Goal: Task Accomplishment & Management: Manage account settings

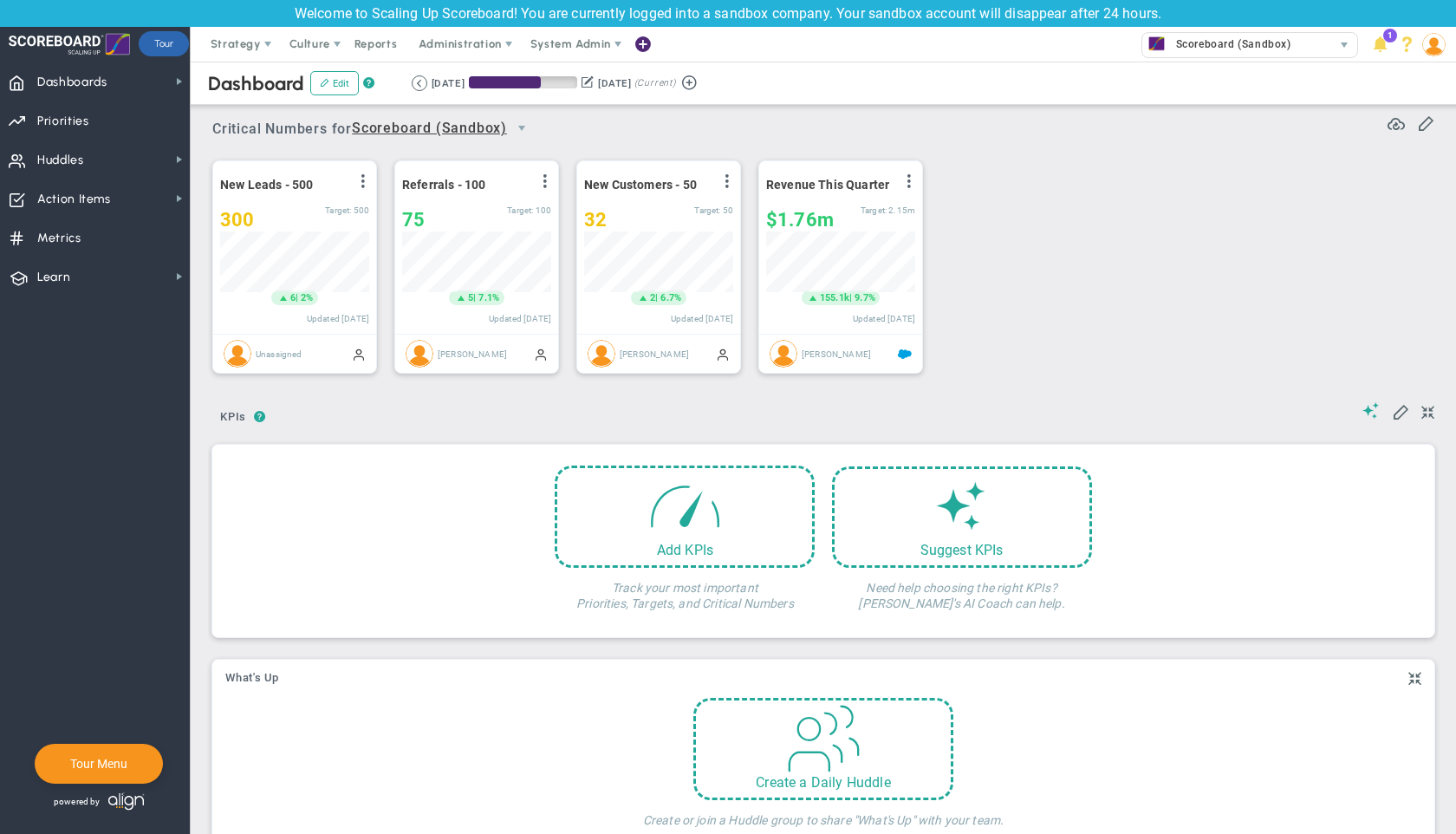
scroll to position [61, 149]
click at [111, 79] on span "Dashboards Dashboards" at bounding box center [94, 80] width 190 height 39
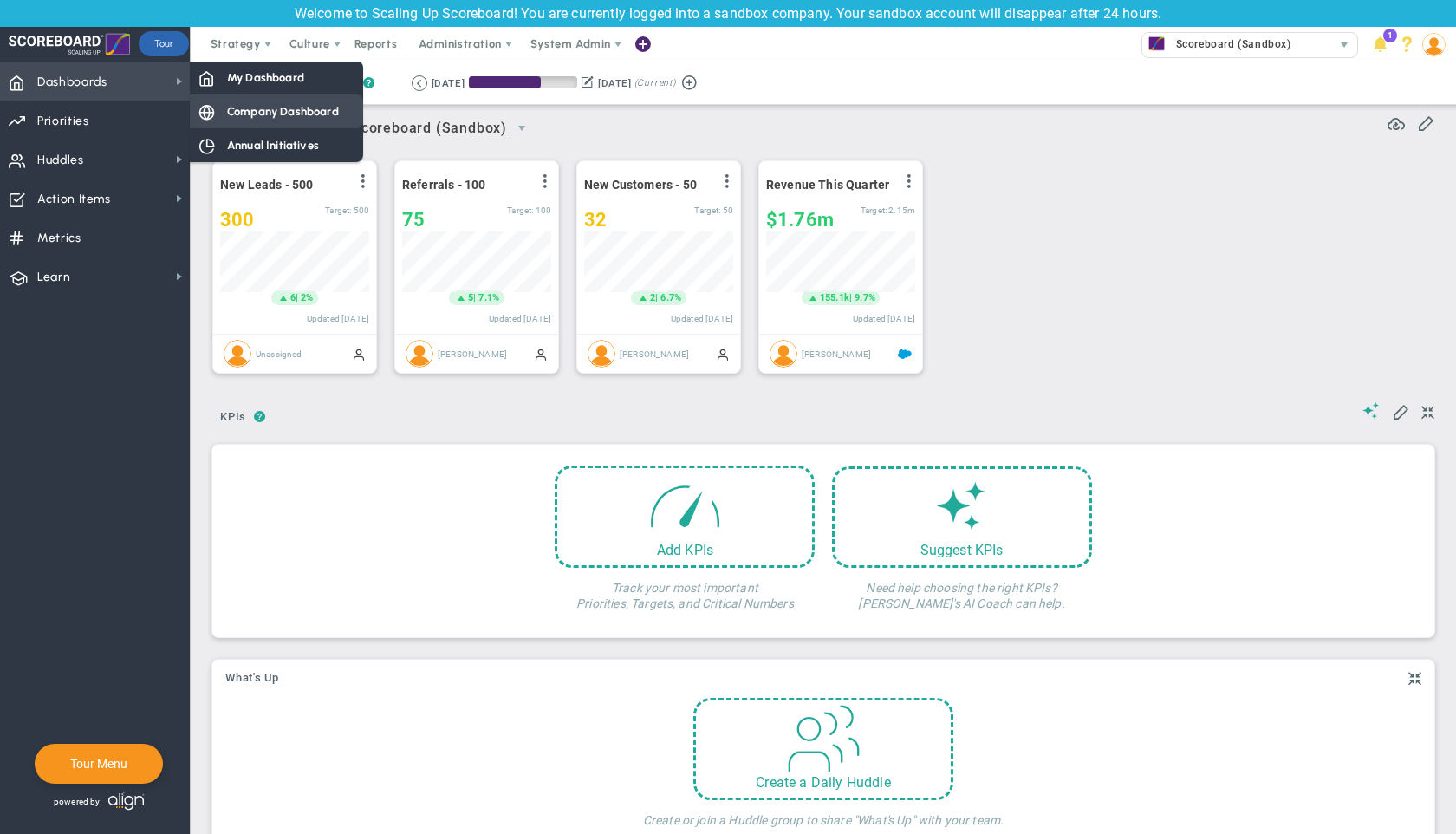
click at [269, 109] on span "Company Dashboard" at bounding box center [282, 111] width 112 height 16
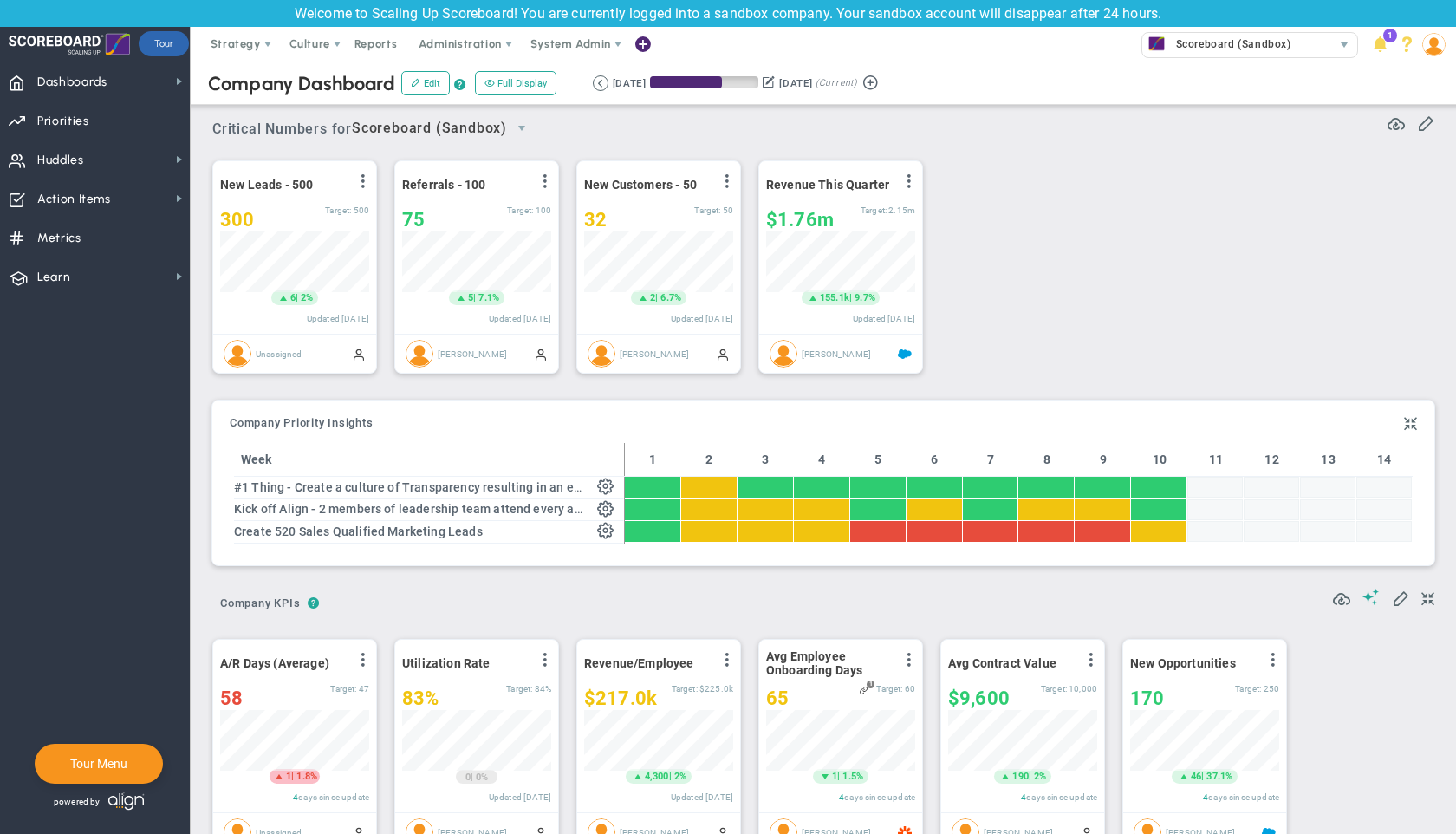
click at [1213, 240] on div "New Leads - 500 View Historical Graph Edit Make "No Change" Update Add Past Upd…" at bounding box center [816, 267] width 1243 height 243
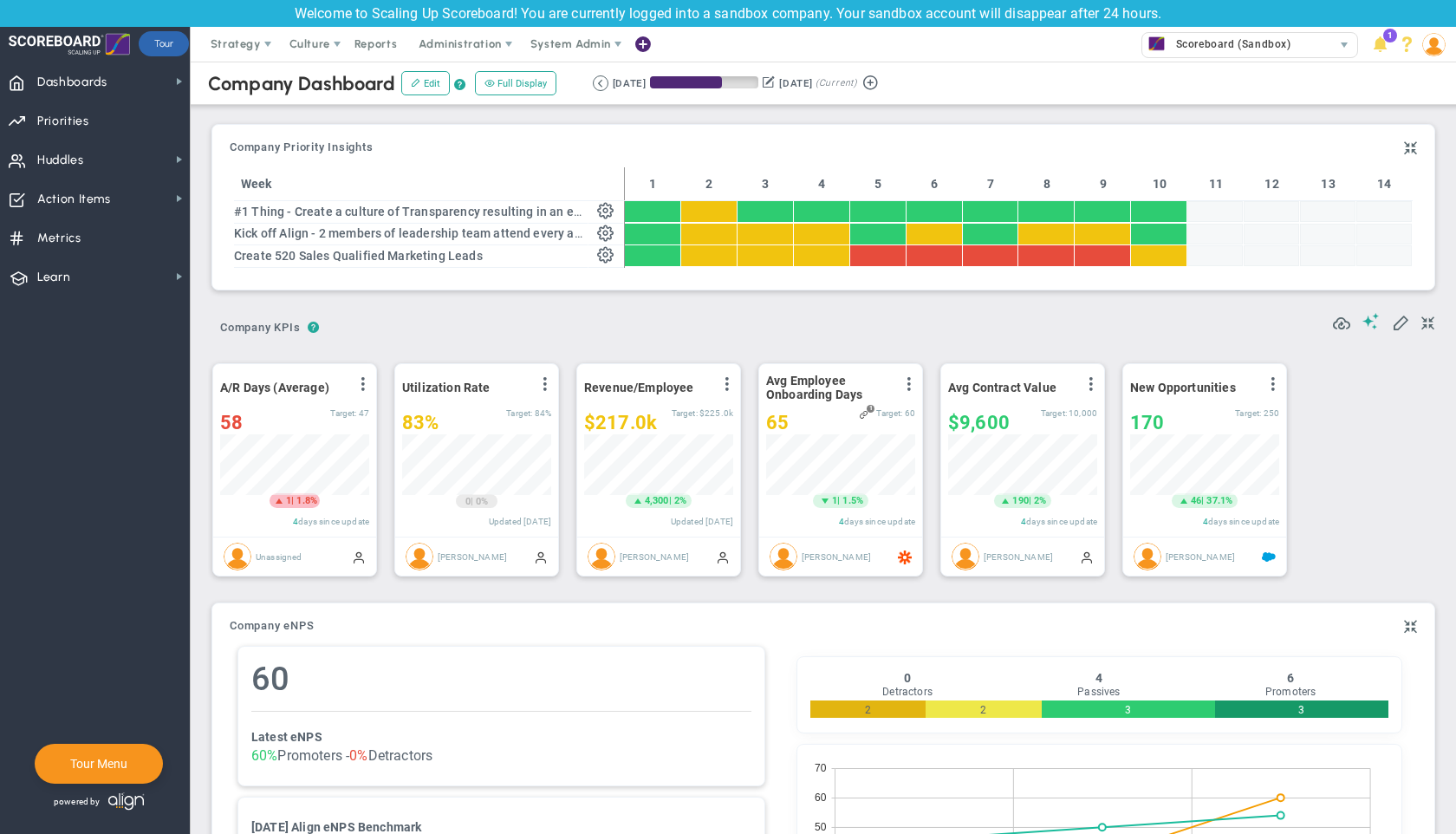
scroll to position [439, 0]
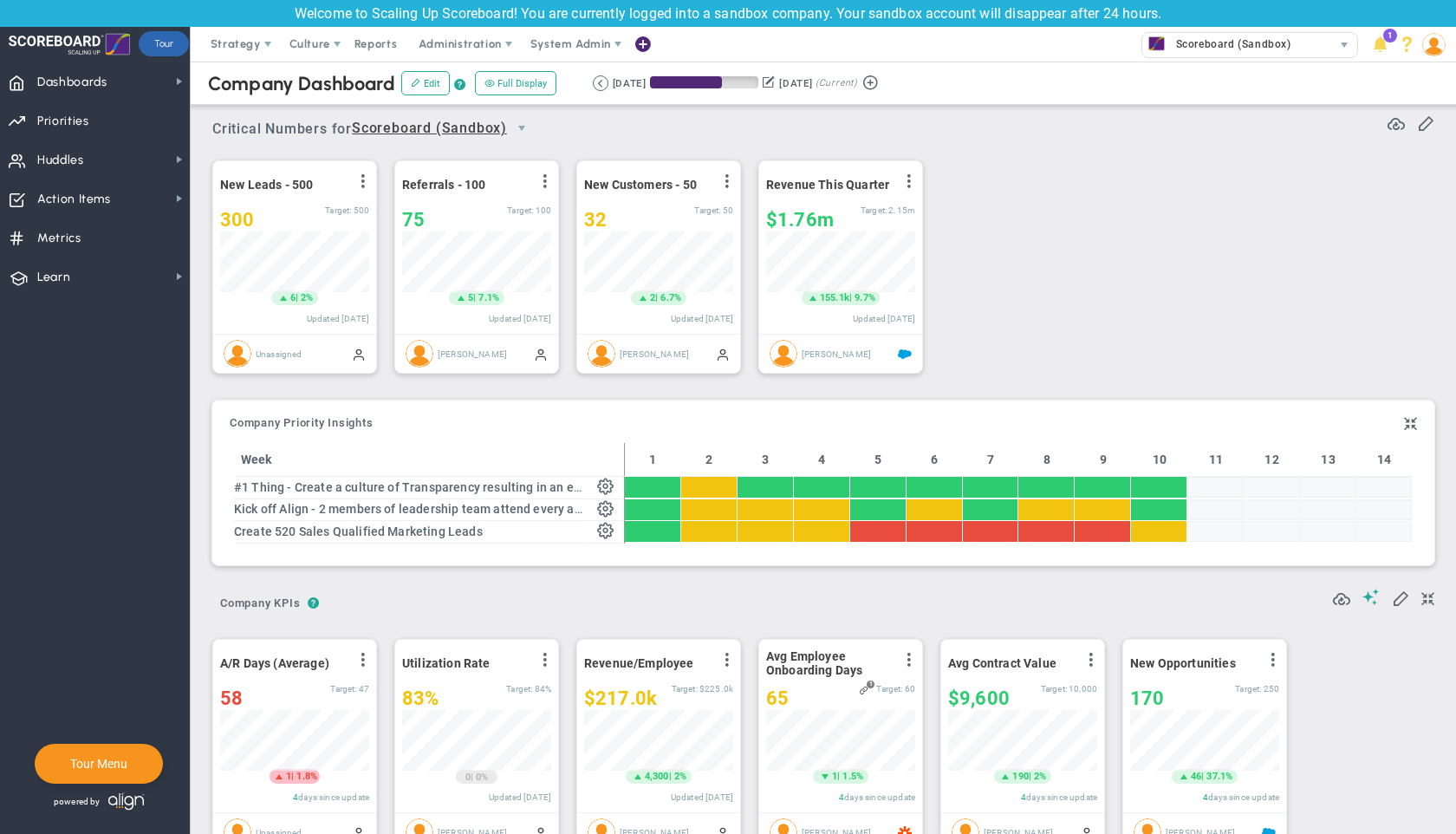
click at [1085, 255] on div "New Leads - 500 View Historical Graph Edit Make "No Change" Update Add Past Upd…" at bounding box center [816, 267] width 1243 height 243
click at [73, 158] on span "Huddles" at bounding box center [60, 160] width 47 height 36
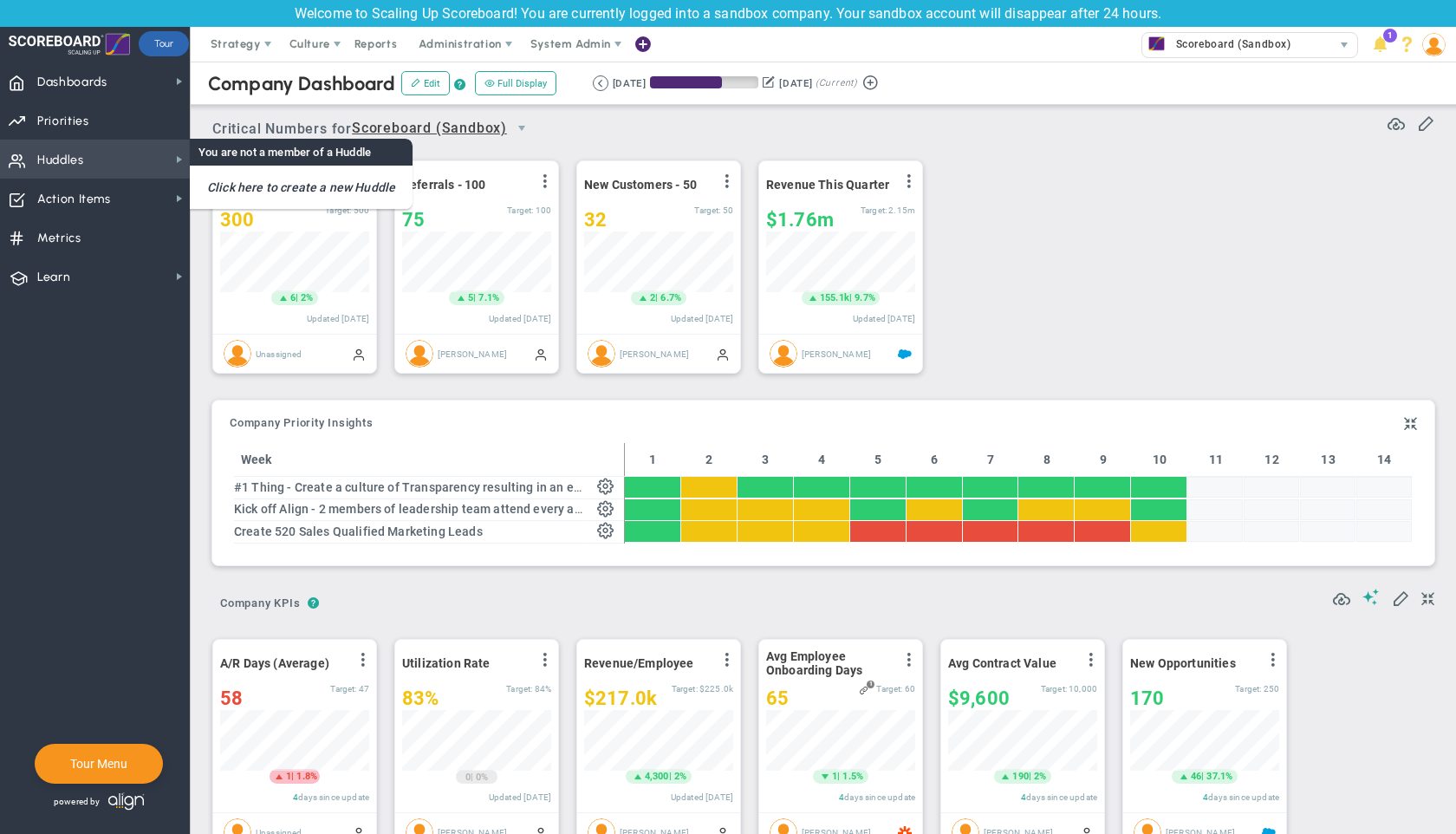
click at [72, 156] on span "Huddles" at bounding box center [60, 160] width 47 height 36
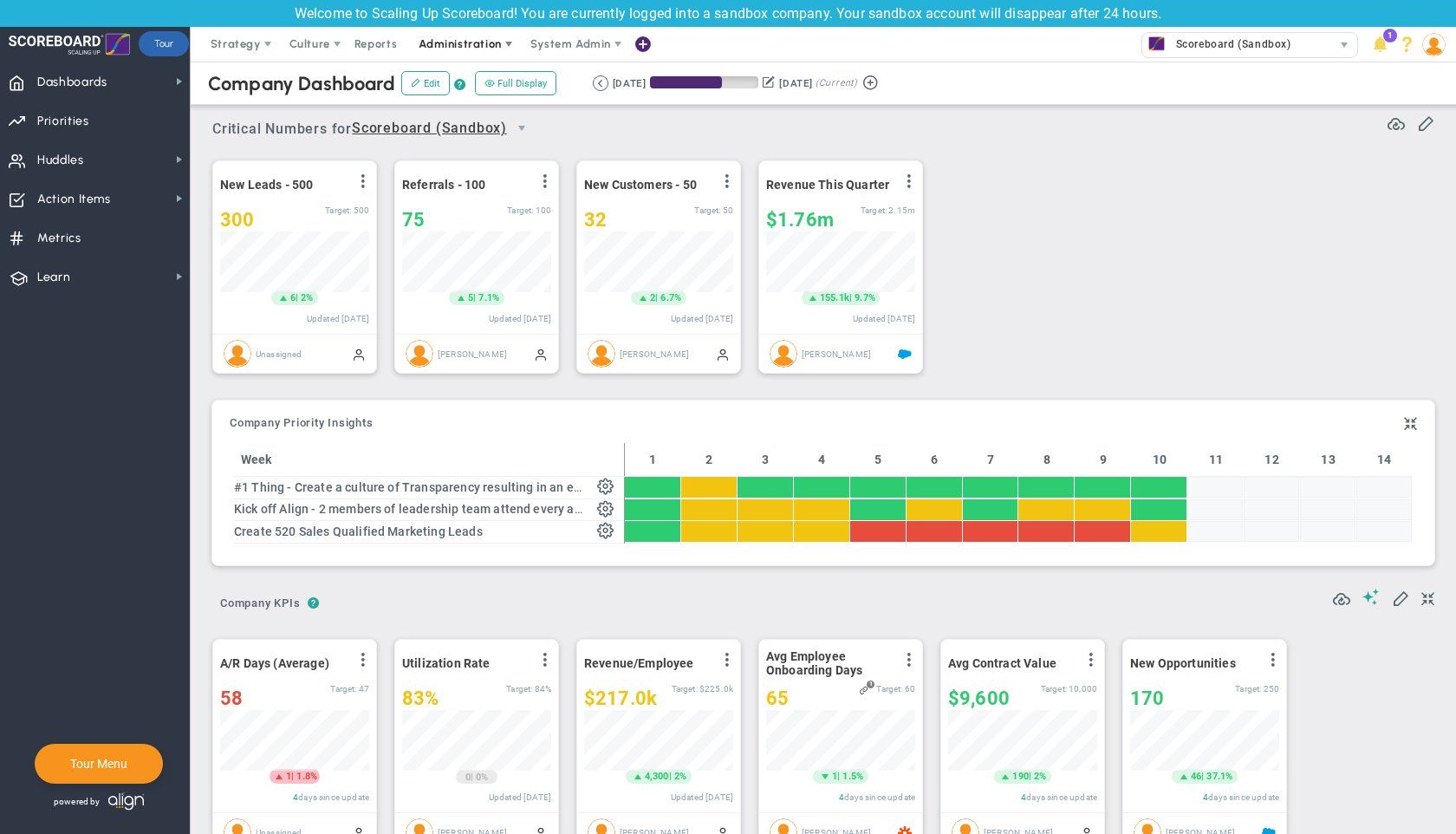
click at [476, 42] on span "Administration" at bounding box center [460, 44] width 82 height 13
click at [83, 120] on span "Priorities" at bounding box center [63, 121] width 52 height 36
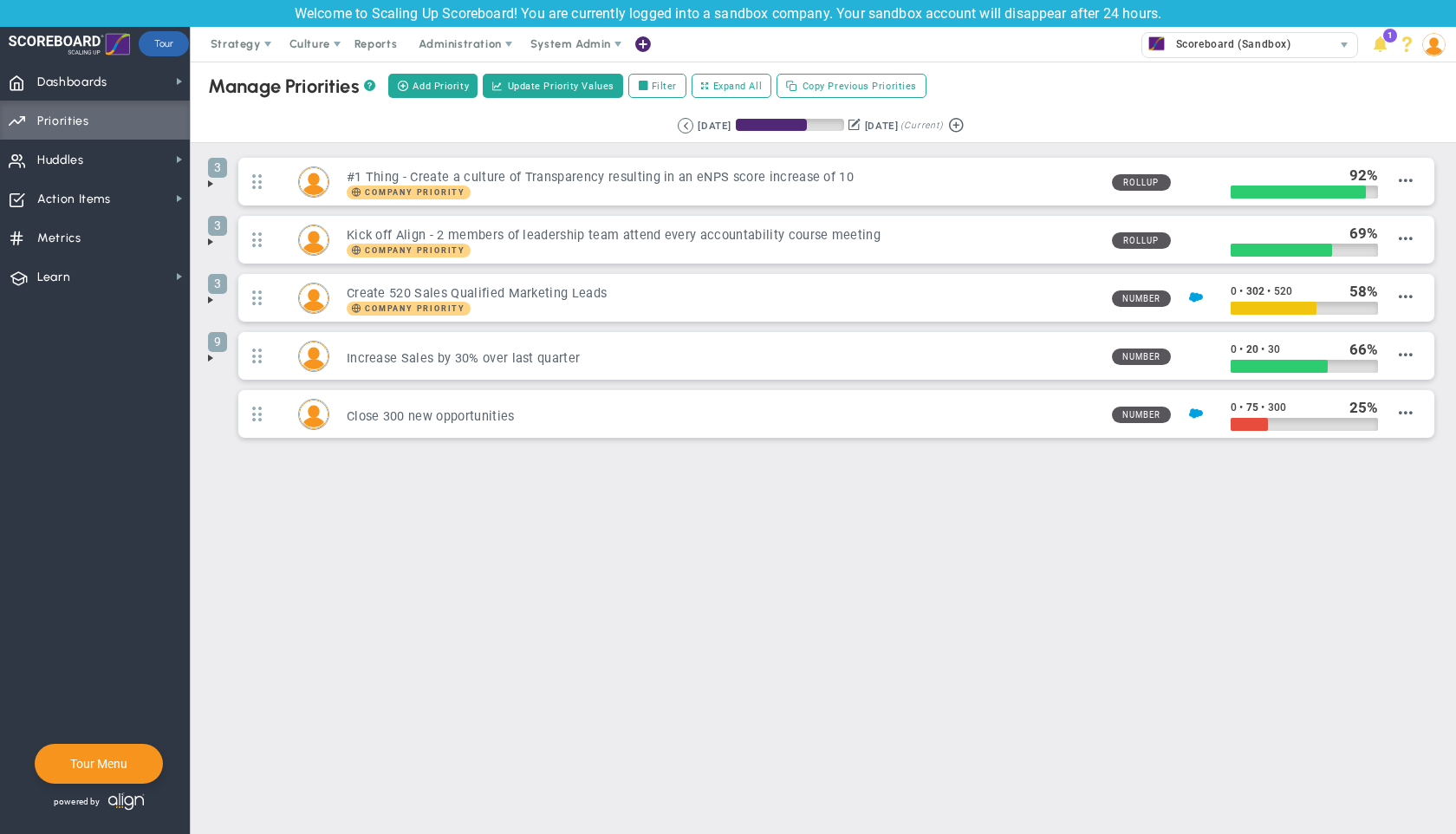
click at [655, 563] on main "Manage OKRs ? Manage Priorities ? Manage Projects ? Create Project Add Priority…" at bounding box center [823, 447] width 1265 height 772
click at [211, 298] on span at bounding box center [210, 300] width 14 height 14
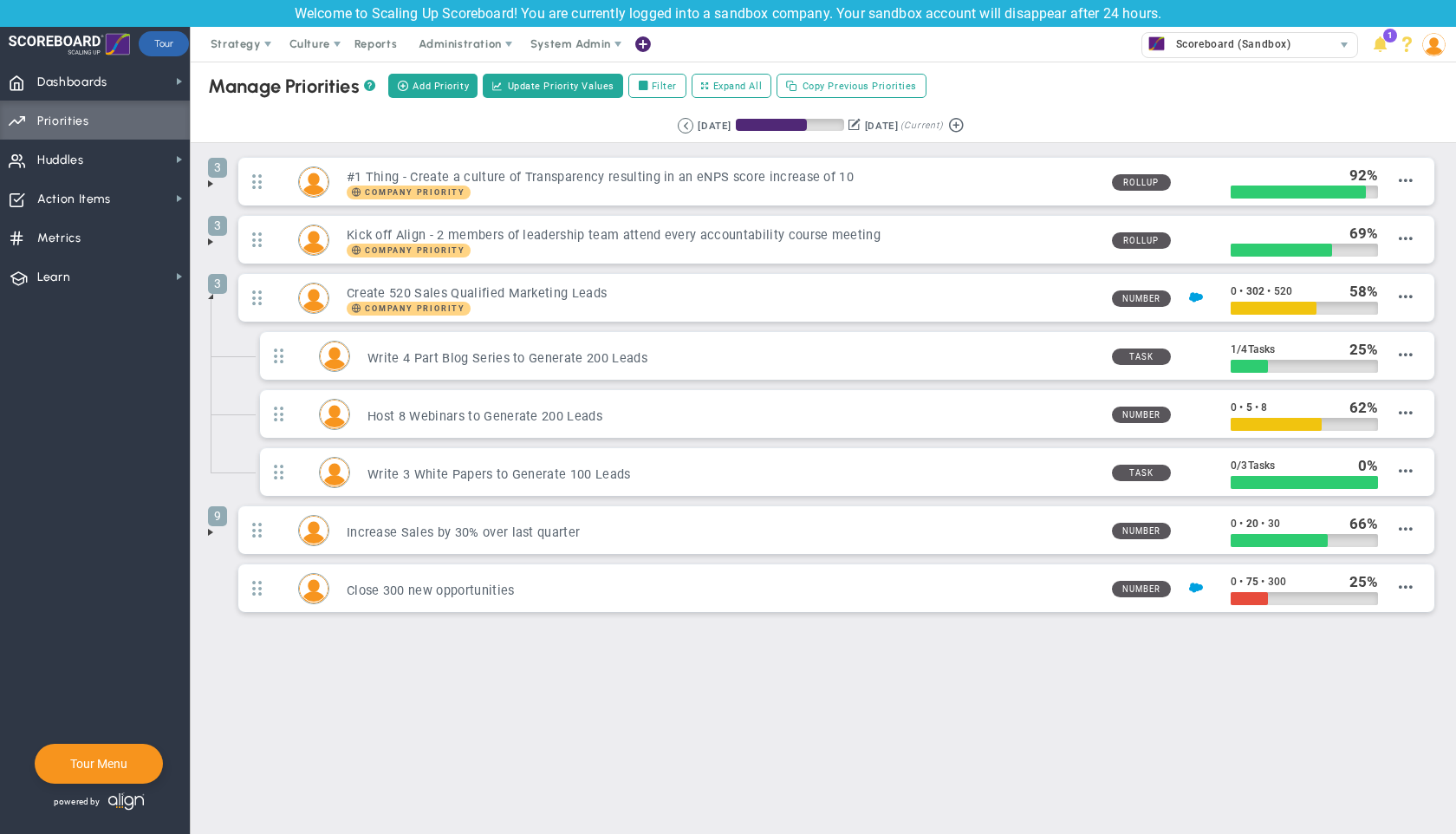
click at [211, 298] on span at bounding box center [210, 296] width 14 height 14
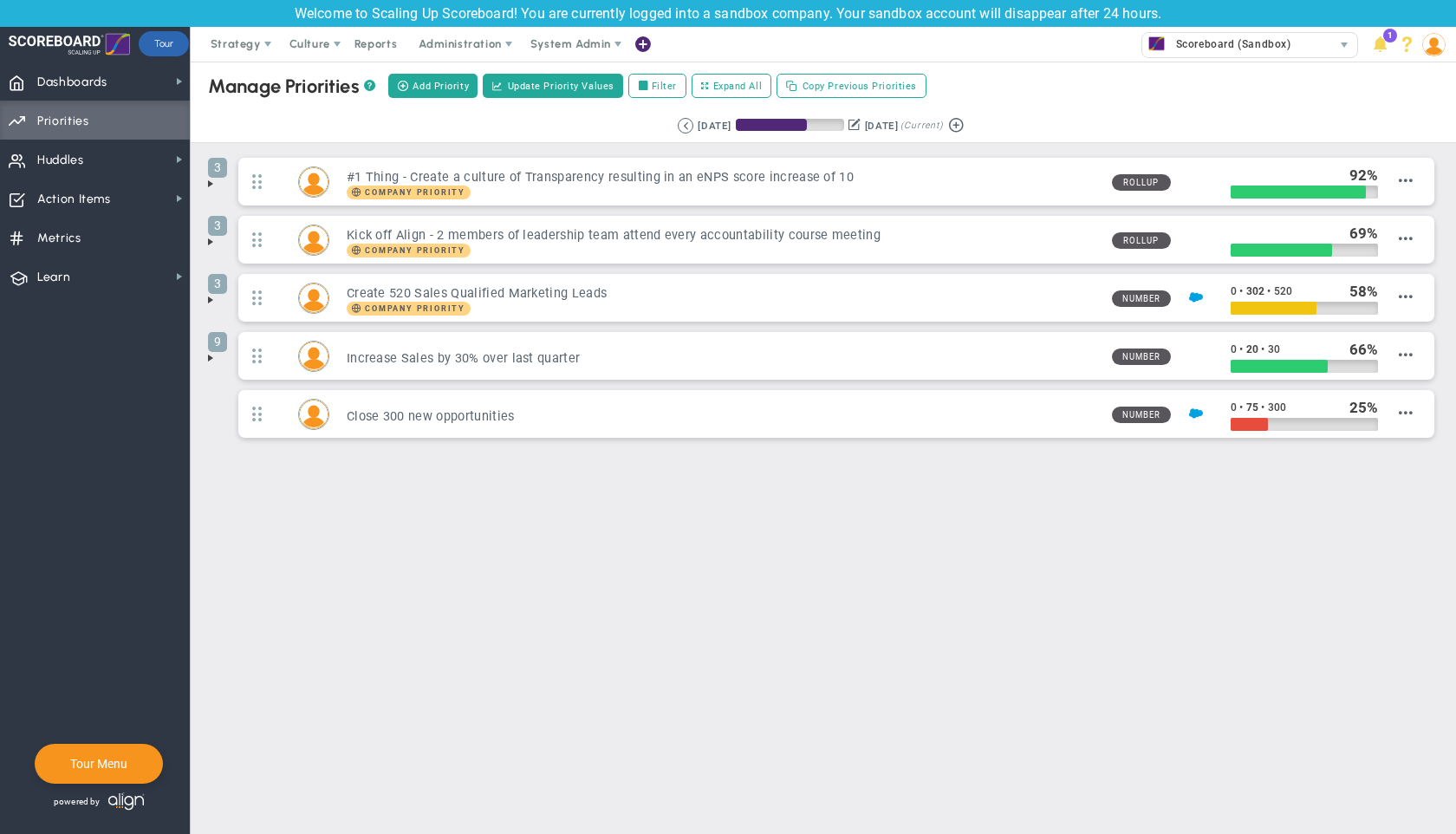
click at [218, 241] on li "3 Kick off Align - 2 members of leadership team attend every accountability cou…" at bounding box center [823, 243] width 1231 height 58
click at [208, 240] on span at bounding box center [210, 241] width 14 height 14
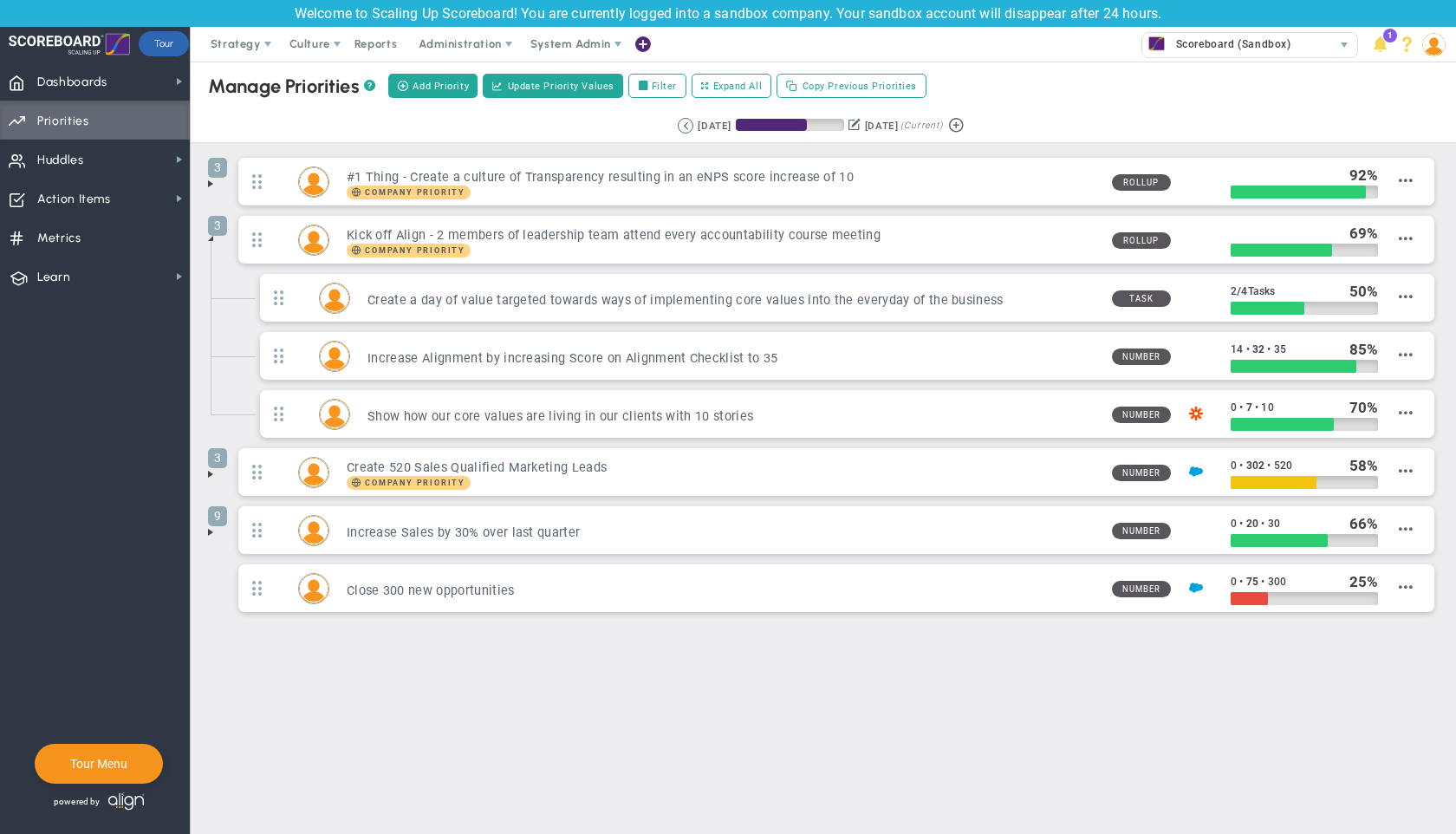
click at [208, 240] on span at bounding box center [210, 238] width 14 height 14
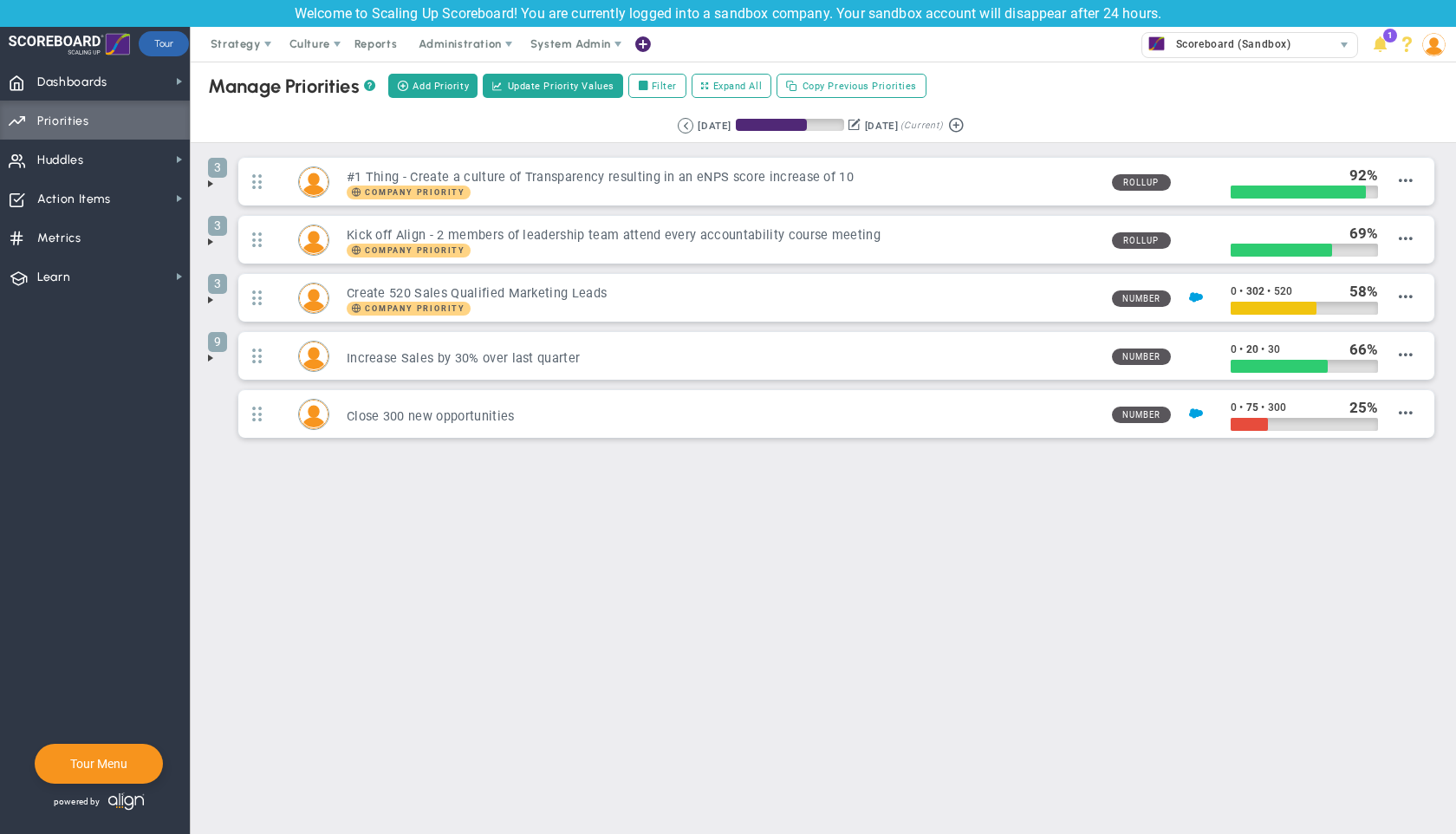
click at [222, 184] on li "3 #1 Thing - Create a culture of Transparency resulting in an eNPS score increa…" at bounding box center [823, 185] width 1231 height 58
click at [207, 182] on span at bounding box center [210, 183] width 14 height 14
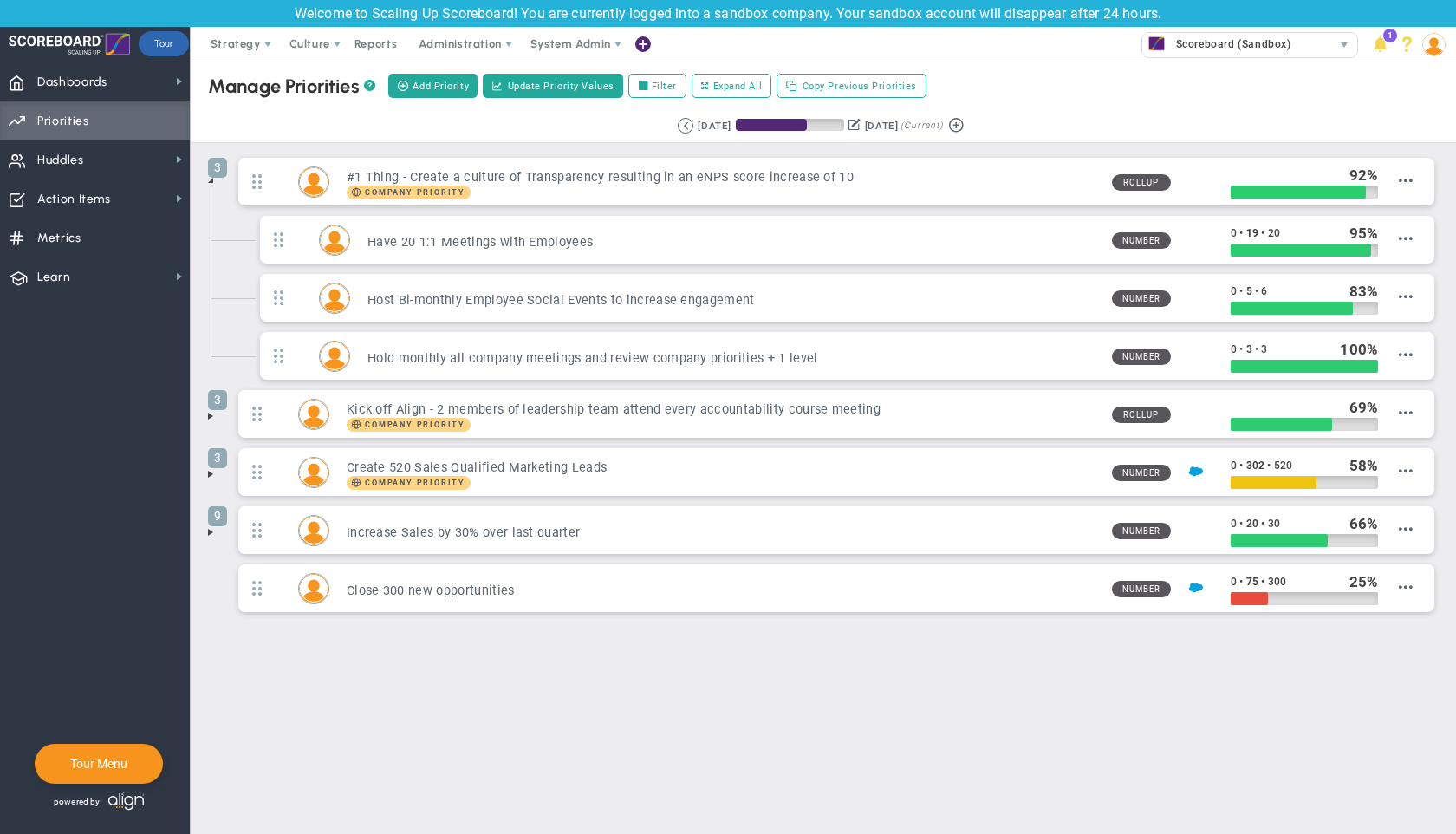
click at [207, 182] on span at bounding box center [210, 180] width 14 height 14
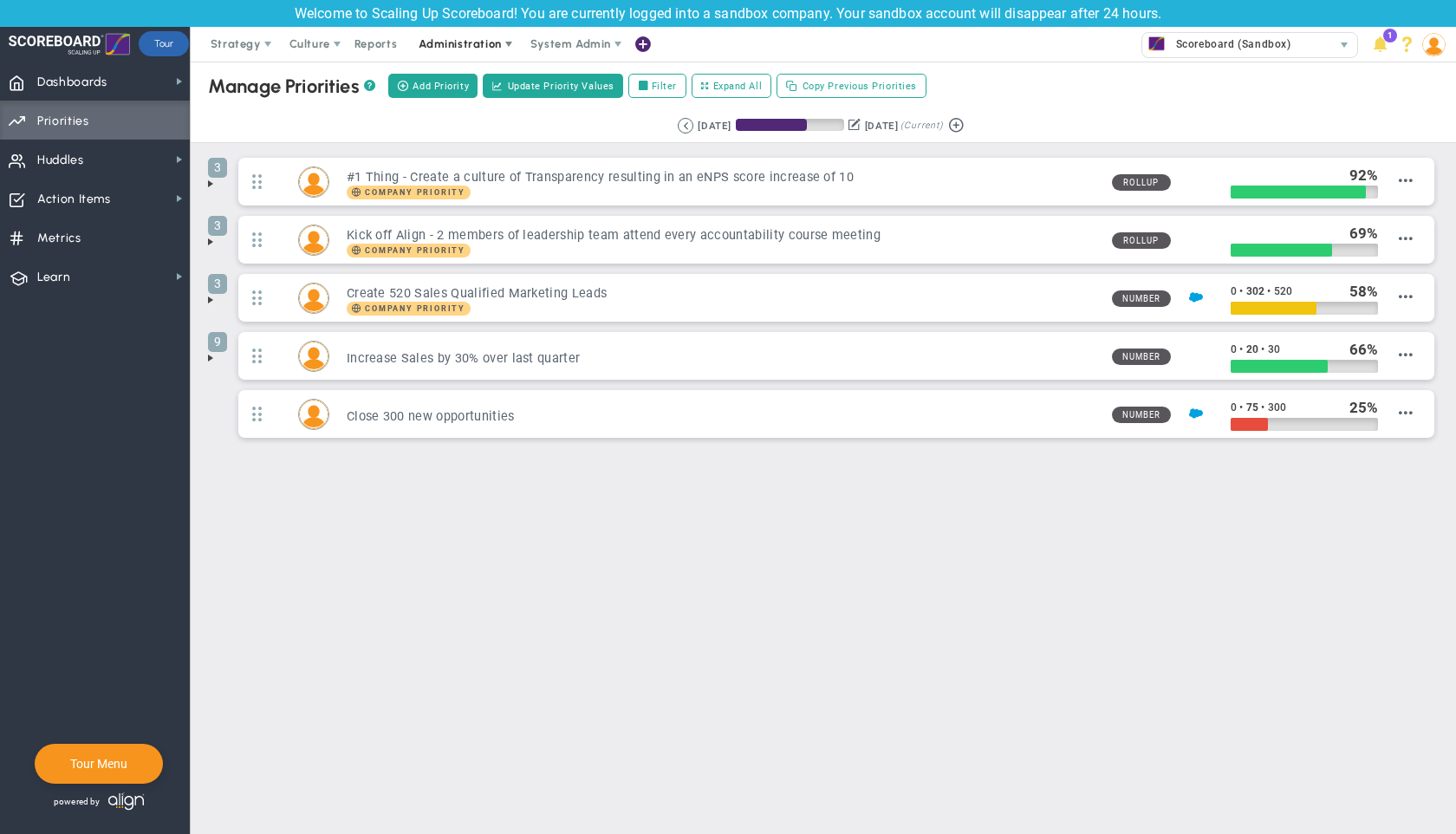
click at [448, 43] on span "Administration" at bounding box center [460, 44] width 82 height 13
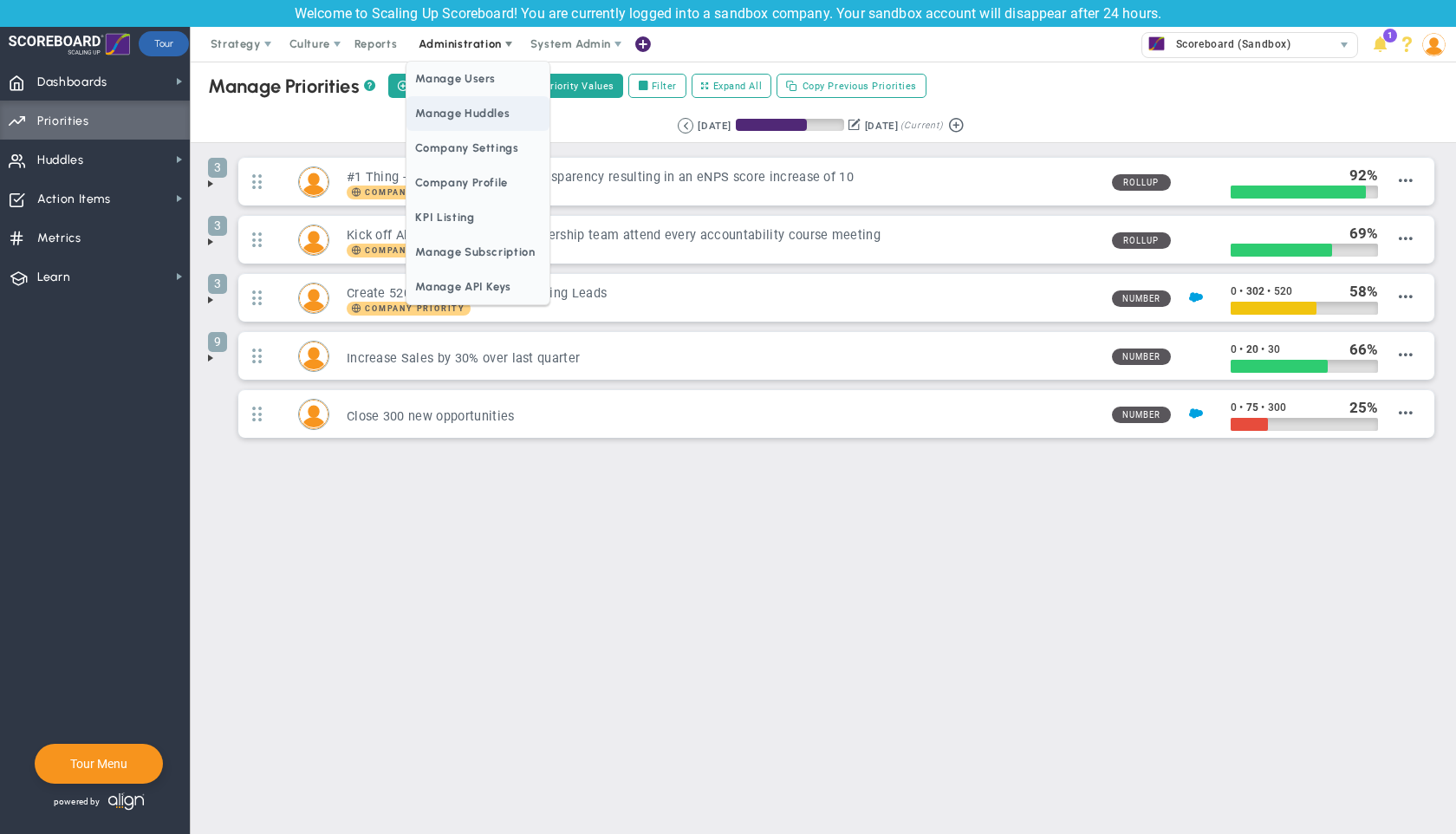
click at [466, 106] on span "Manage Huddles" at bounding box center [477, 114] width 142 height 34
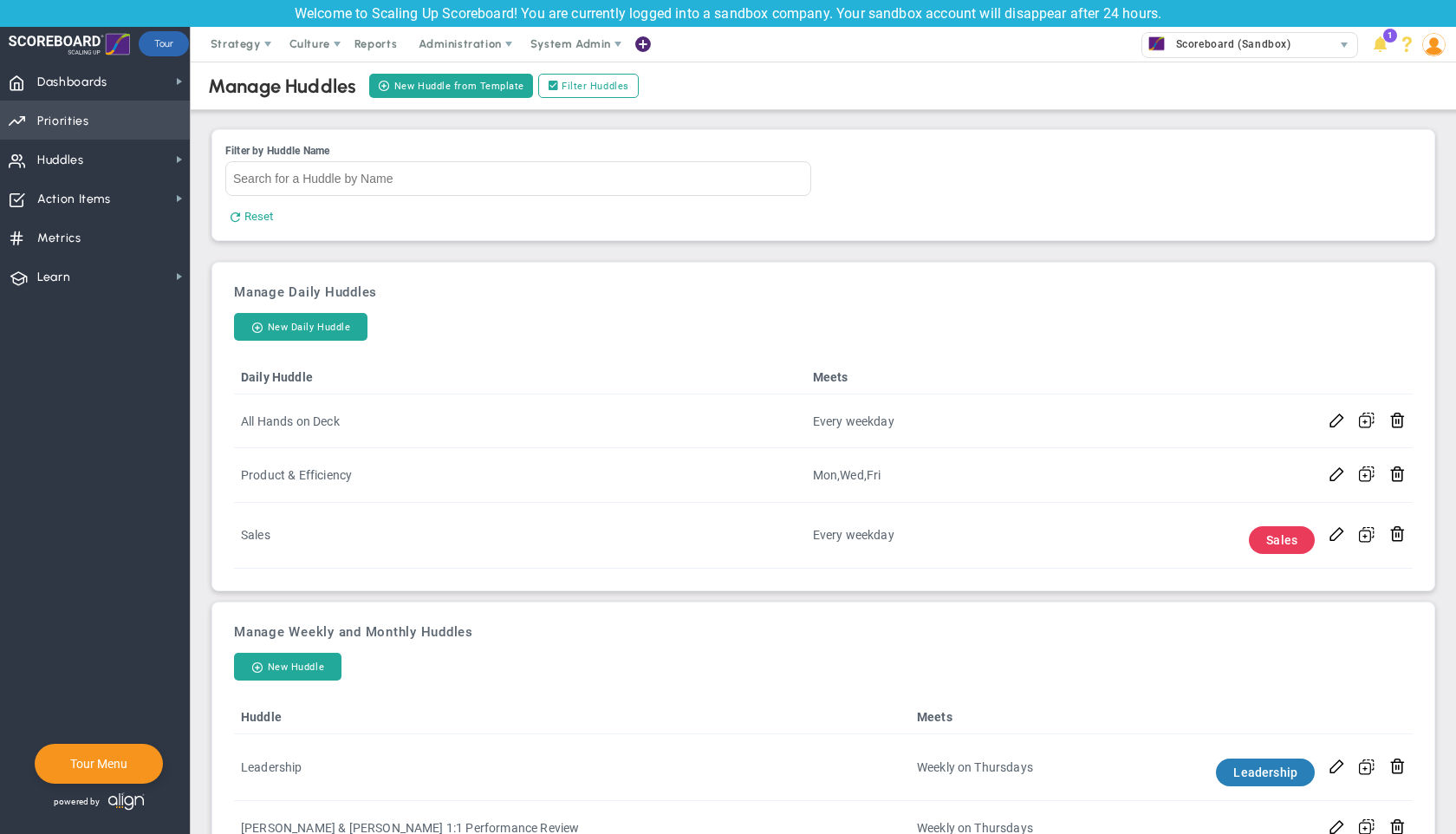
click at [113, 117] on span "Priorities Projects OKR Tree Priorities Projects OKRs" at bounding box center [94, 119] width 190 height 39
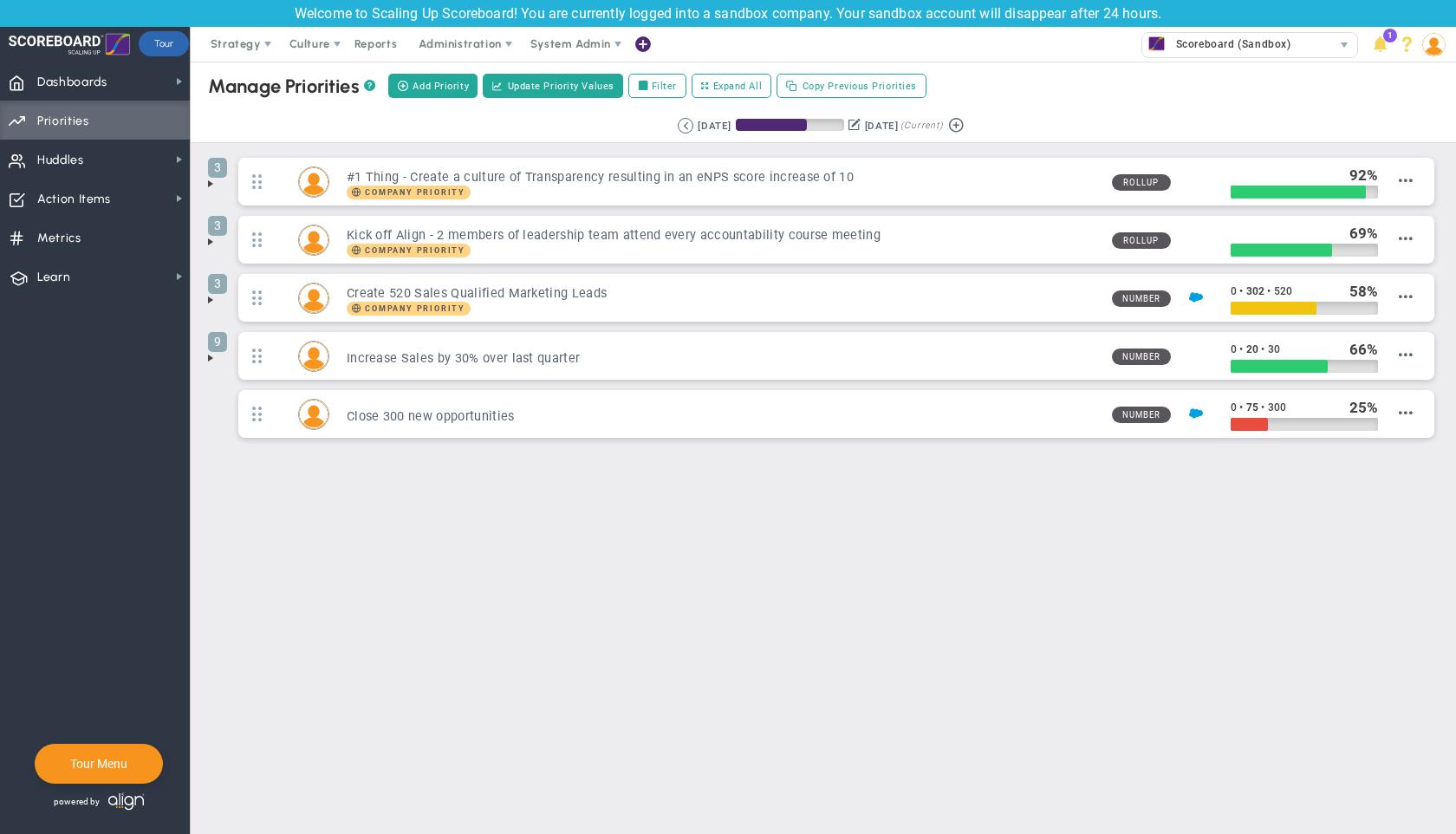
click at [208, 355] on span at bounding box center [210, 358] width 14 height 14
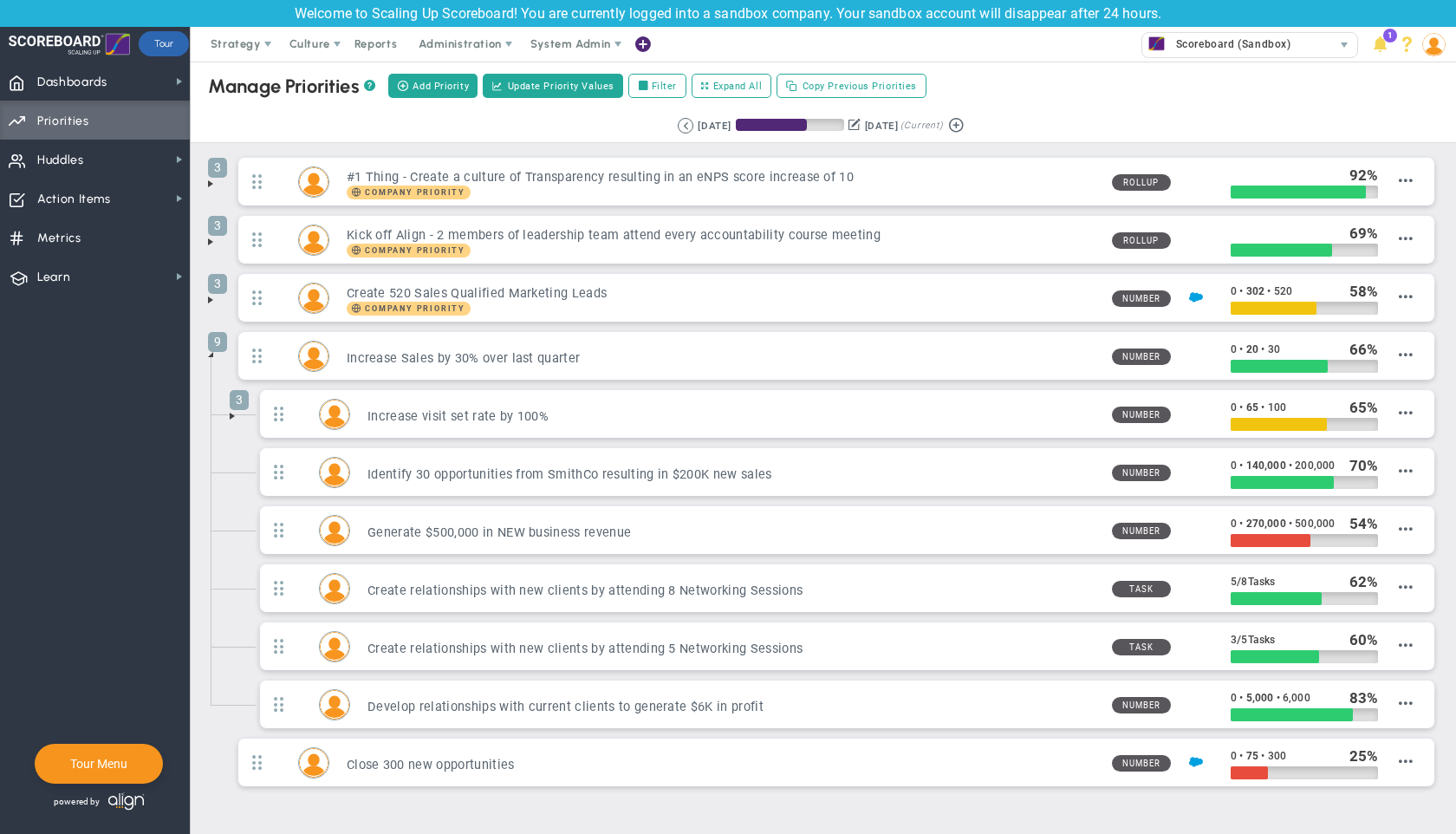
click at [207, 354] on span at bounding box center [210, 354] width 14 height 14
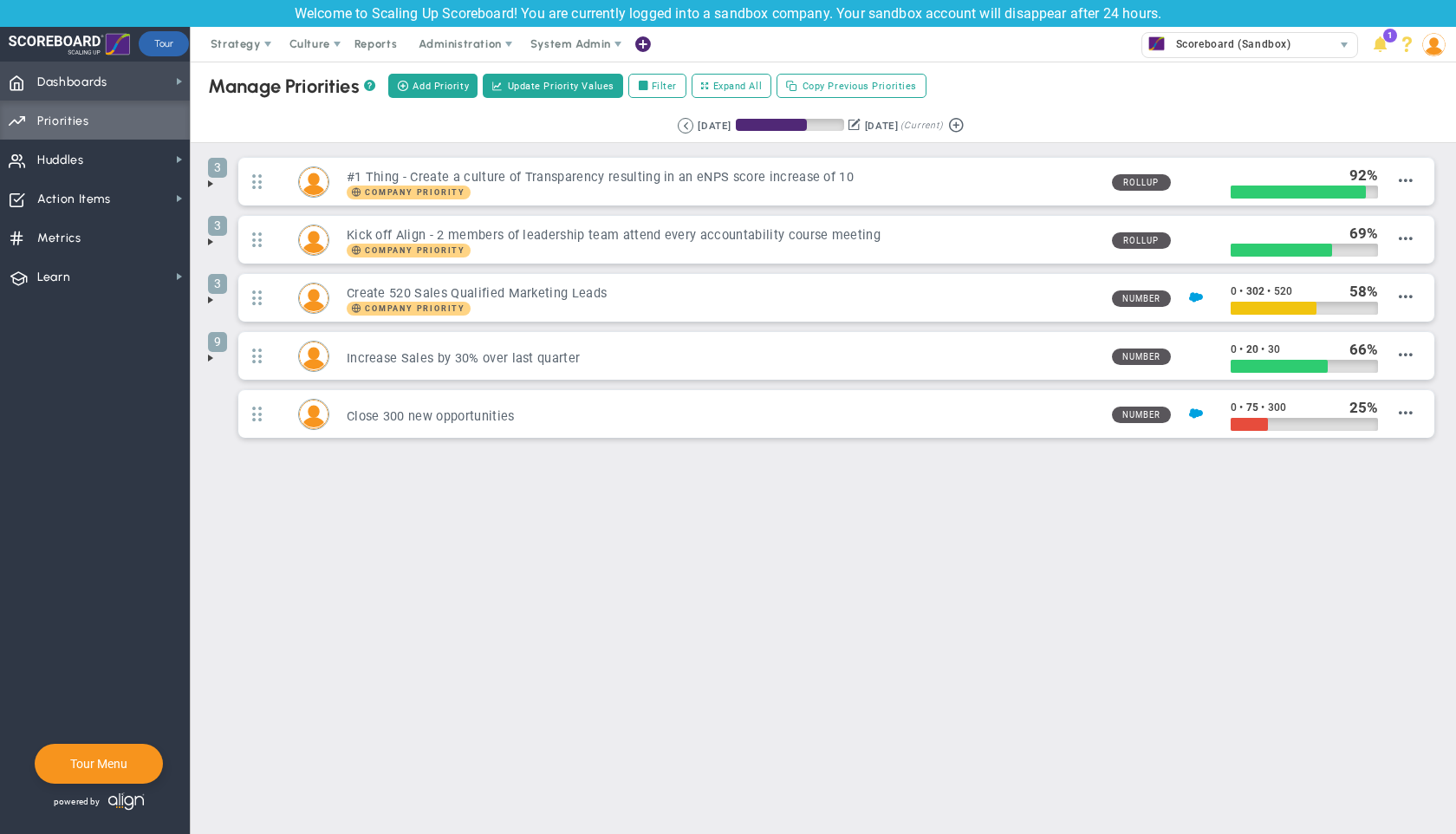
click at [126, 81] on span "Dashboards Dashboards" at bounding box center [94, 80] width 190 height 39
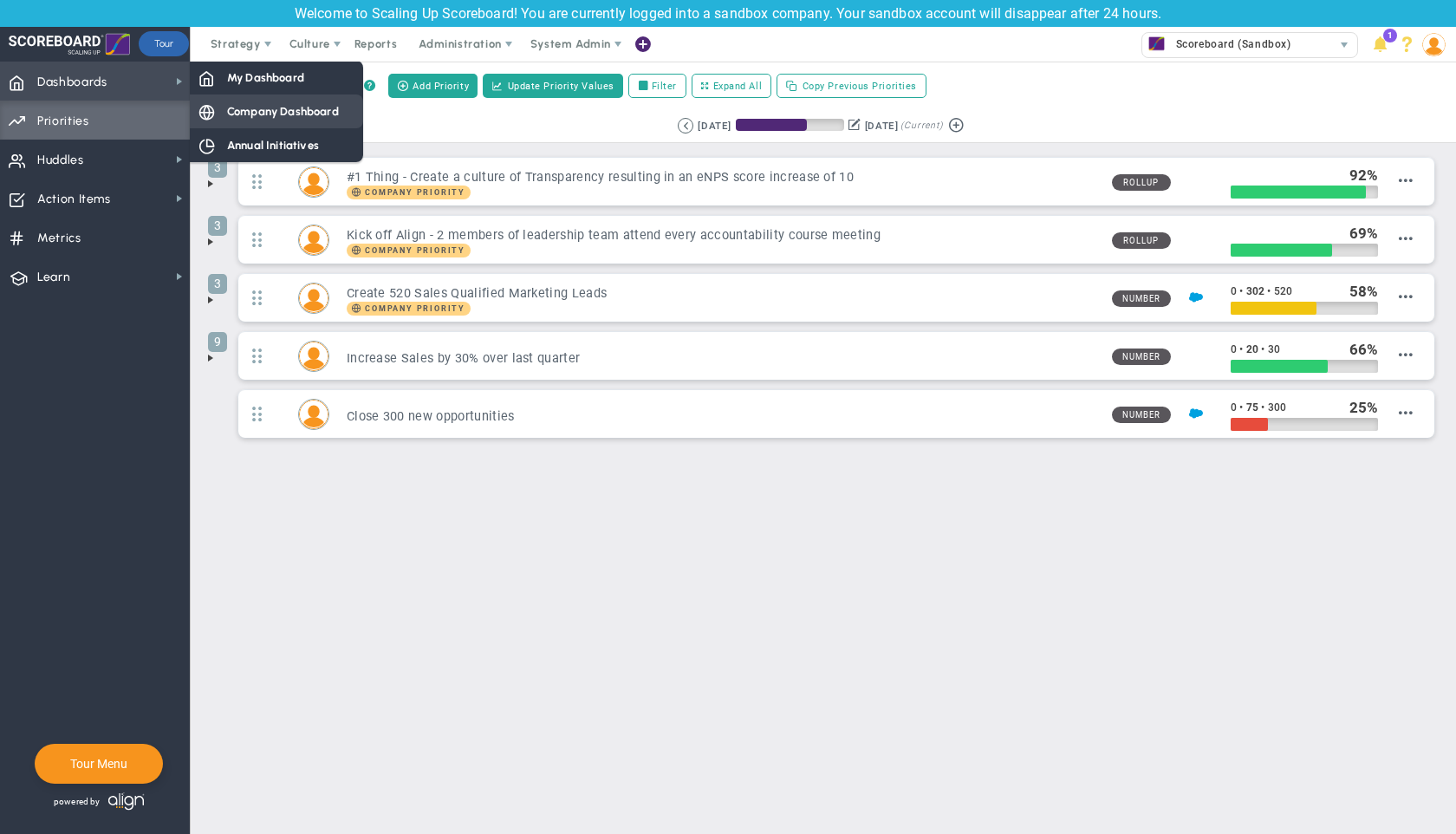
click at [254, 116] on span "Company Dashboard" at bounding box center [282, 111] width 112 height 16
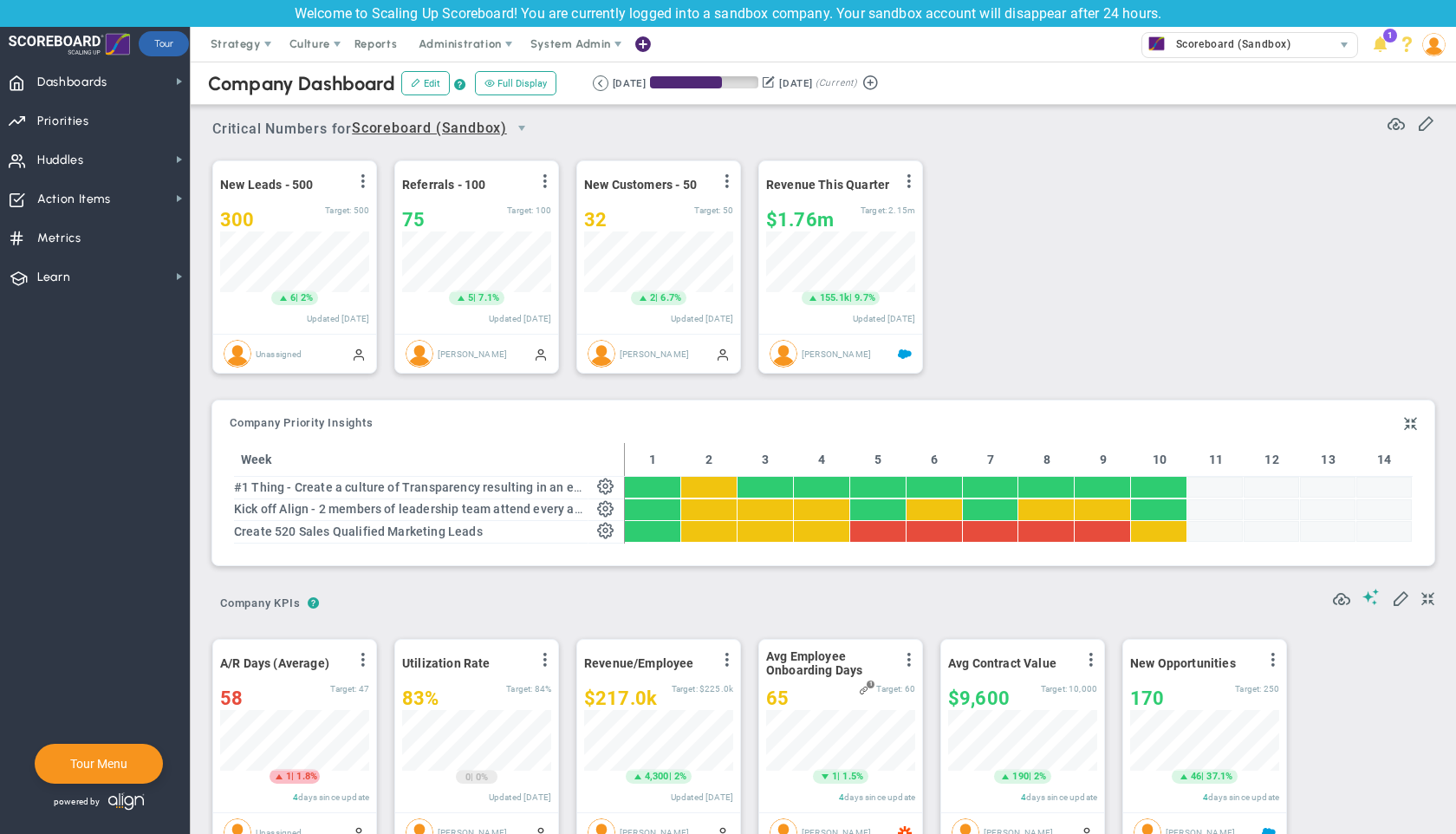
click at [1063, 220] on div "New Leads - 500 View Historical Graph Edit Make "No Change" Update Add Past Upd…" at bounding box center [816, 267] width 1243 height 243
click at [425, 72] on button "Edit" at bounding box center [426, 82] width 49 height 24
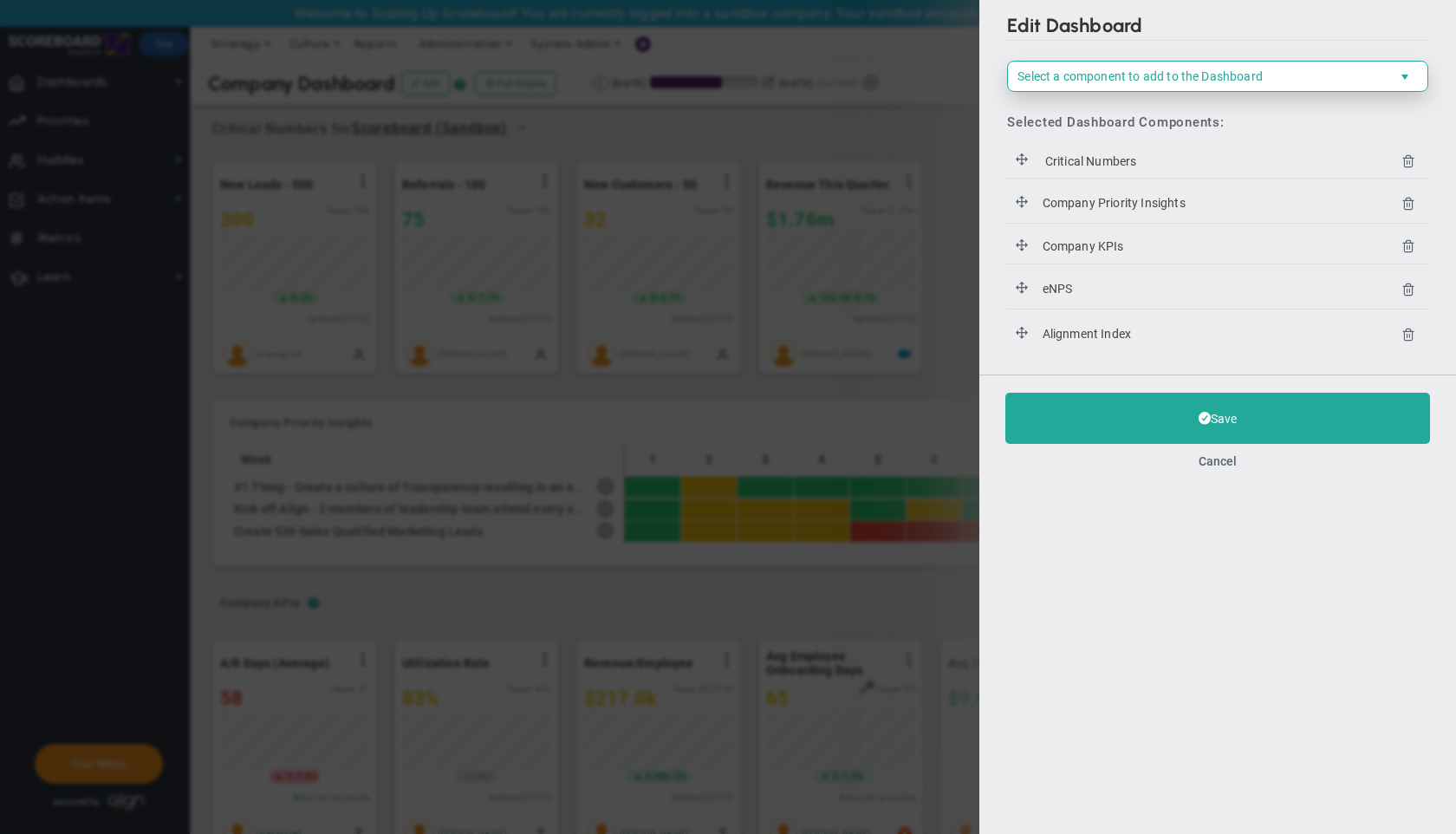
click at [1126, 71] on span "Select a component to add to the Dashboard" at bounding box center [1139, 76] width 245 height 14
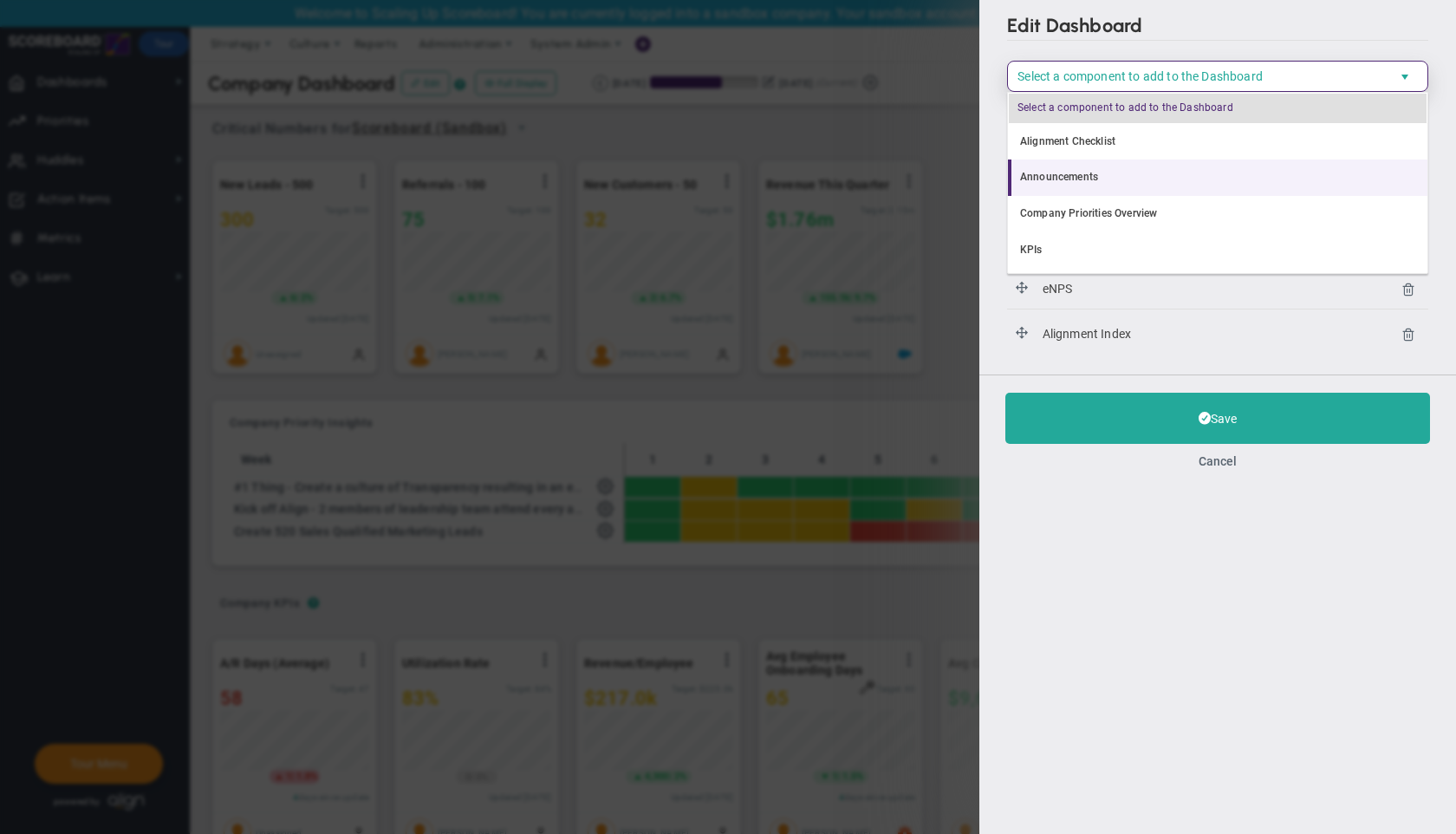
click at [1110, 183] on li "Announcements" at bounding box center [1217, 177] width 420 height 36
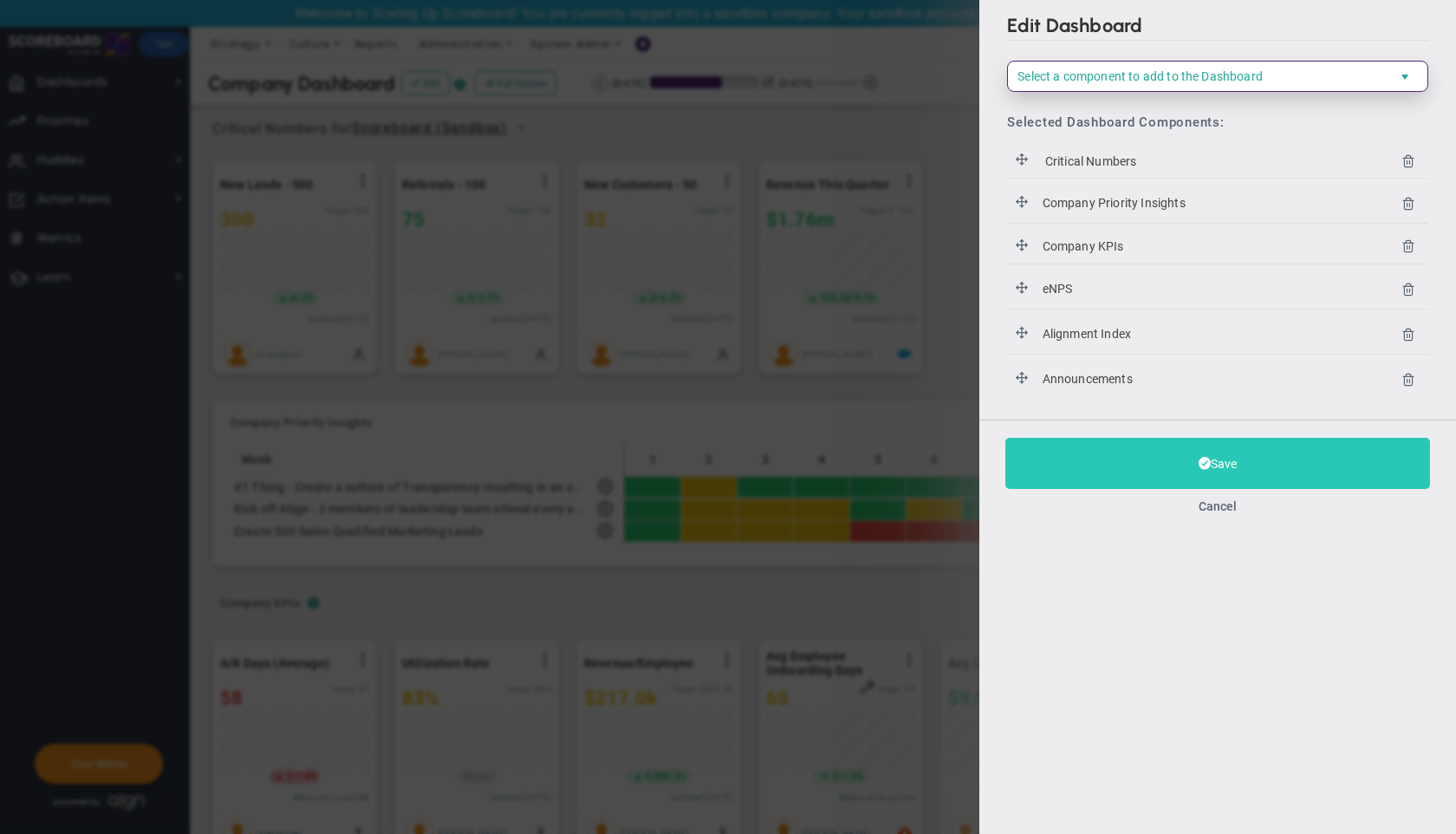
click at [1303, 456] on button "Save" at bounding box center [1217, 464] width 425 height 52
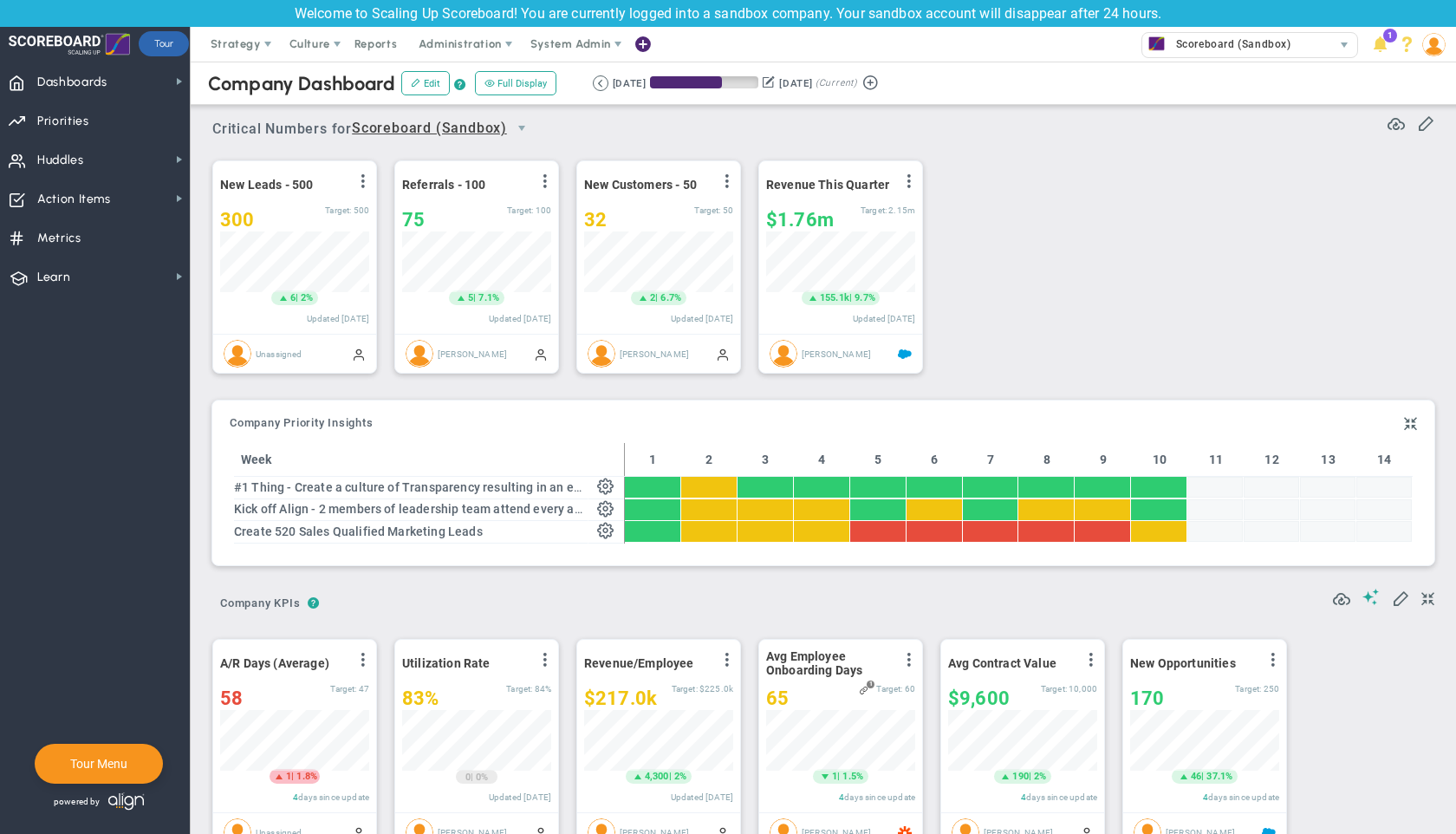
scroll to position [61, 149]
click at [423, 78] on button "Edit" at bounding box center [426, 82] width 49 height 24
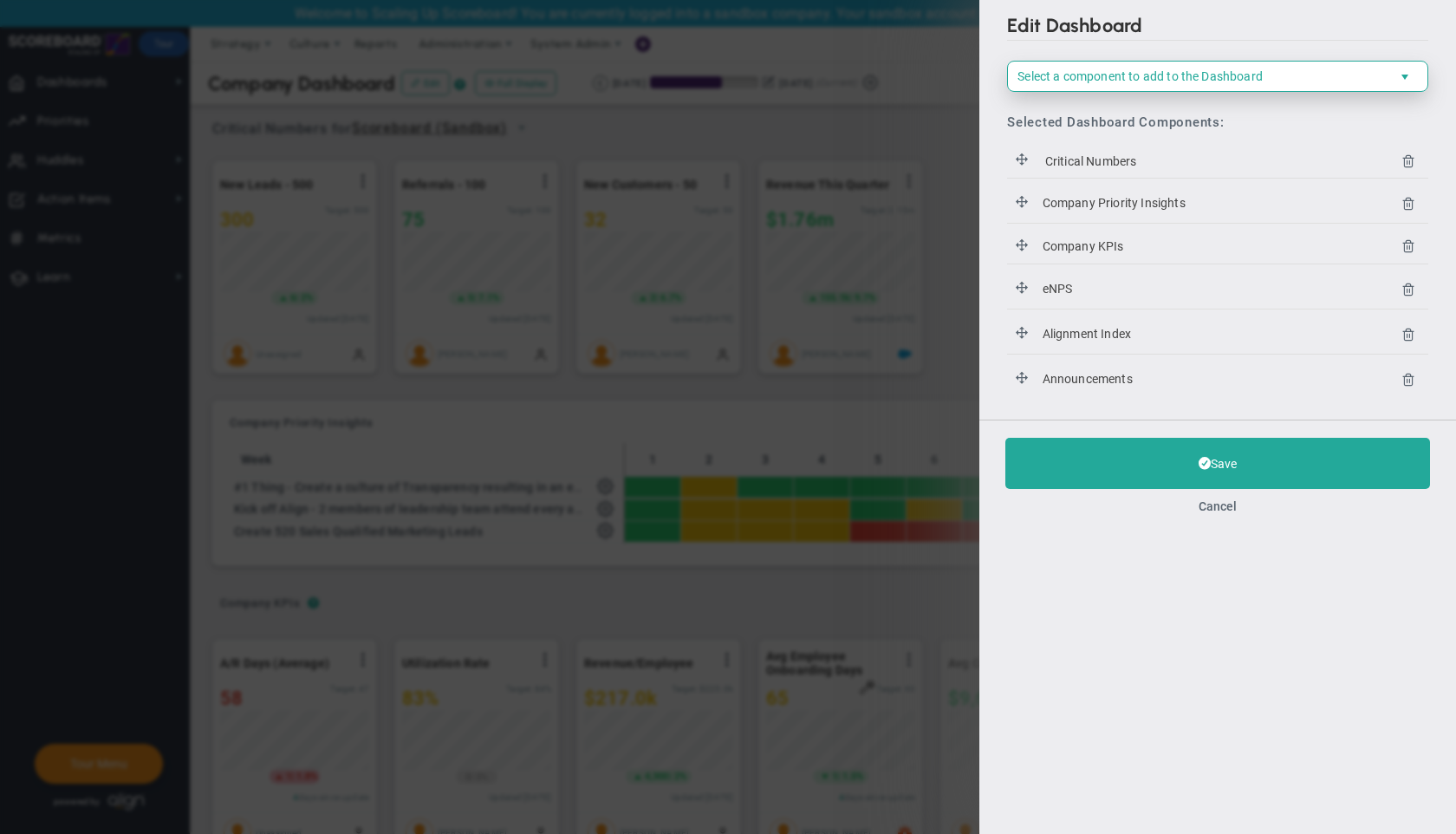
click at [1156, 74] on span "Select a component to add to the Dashboard" at bounding box center [1139, 76] width 245 height 14
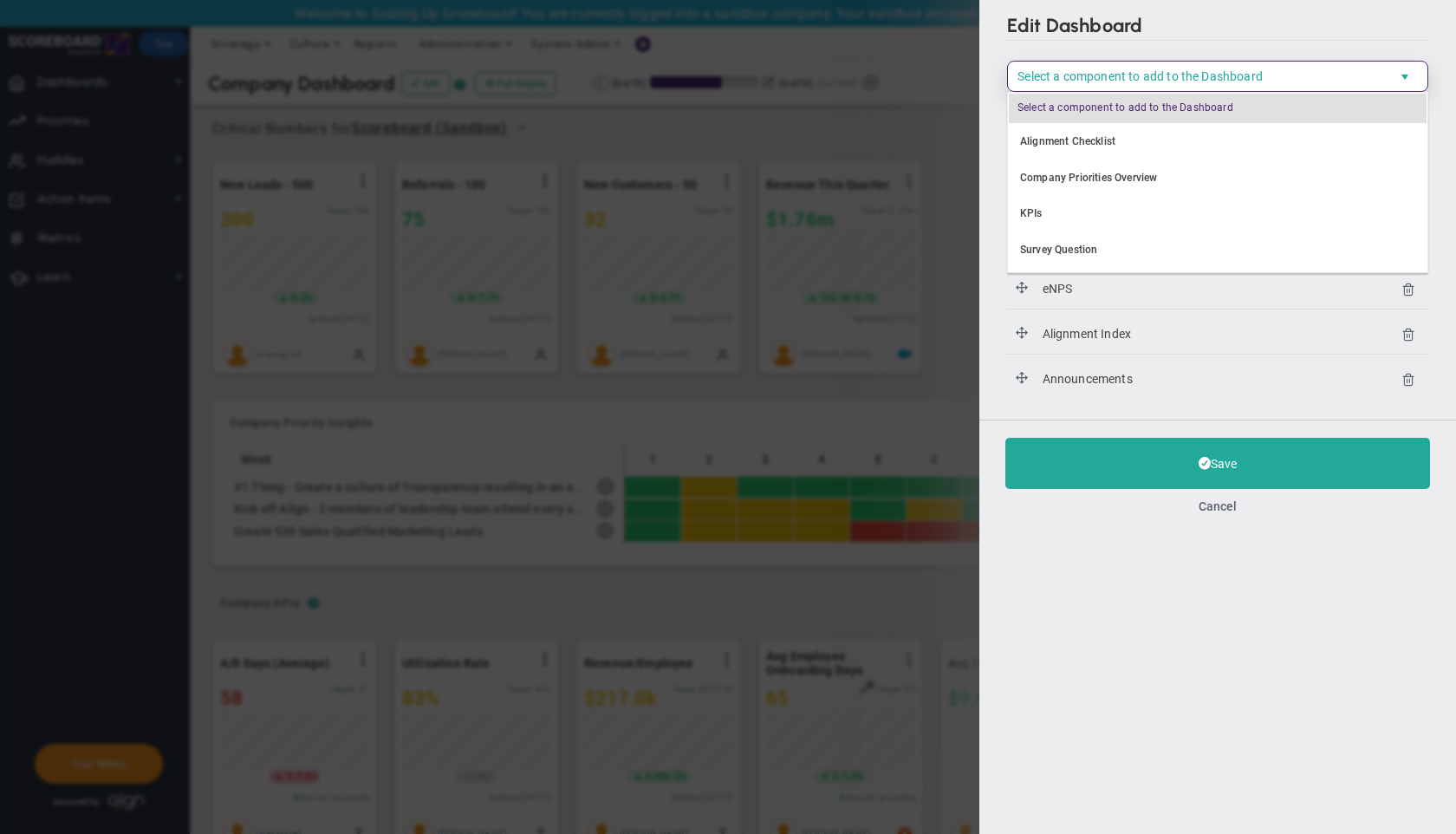
click at [1289, 34] on h2 "Edit Dashboard" at bounding box center [1217, 28] width 421 height 27
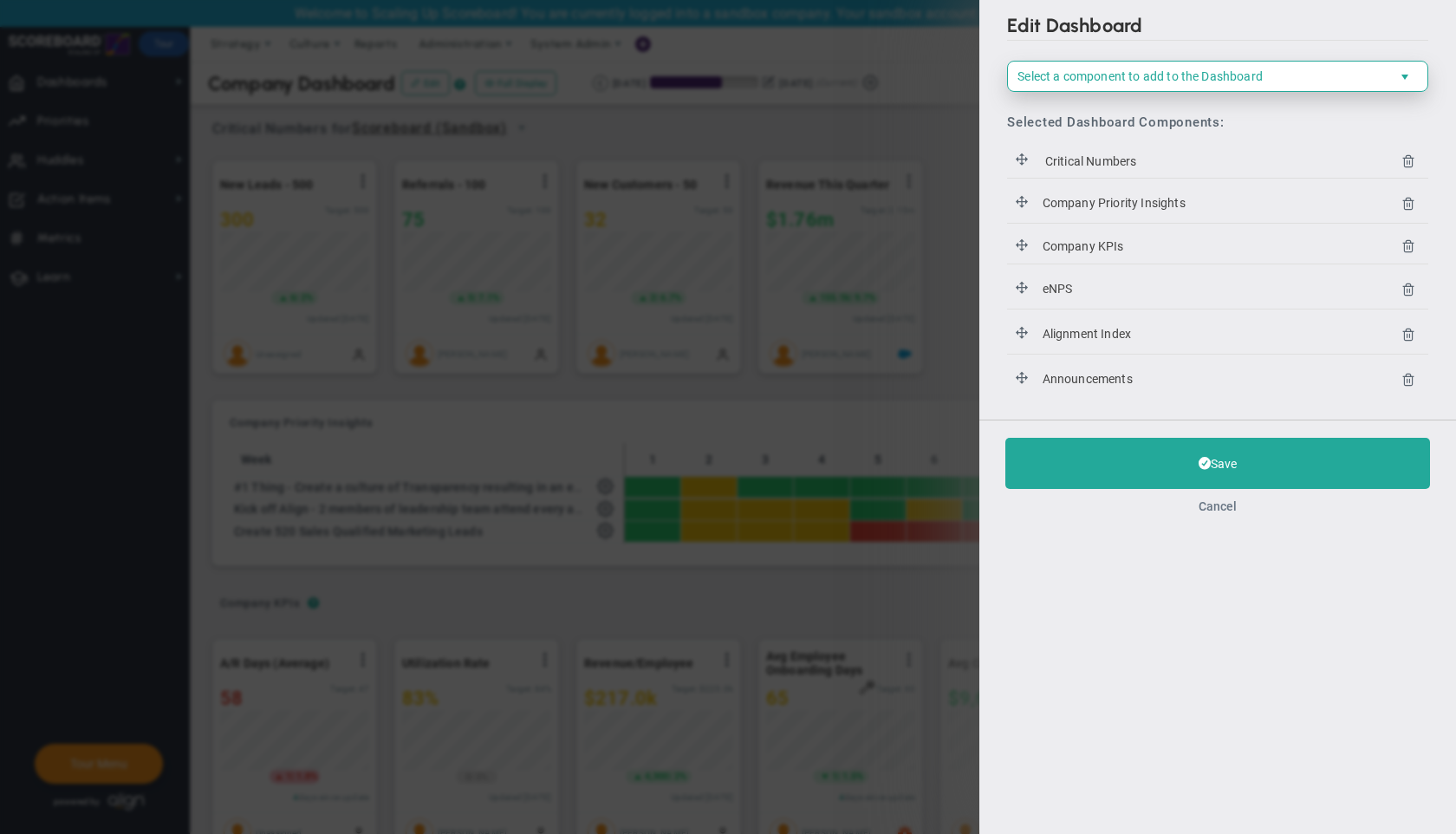
click at [1214, 500] on button "Cancel" at bounding box center [1217, 506] width 38 height 14
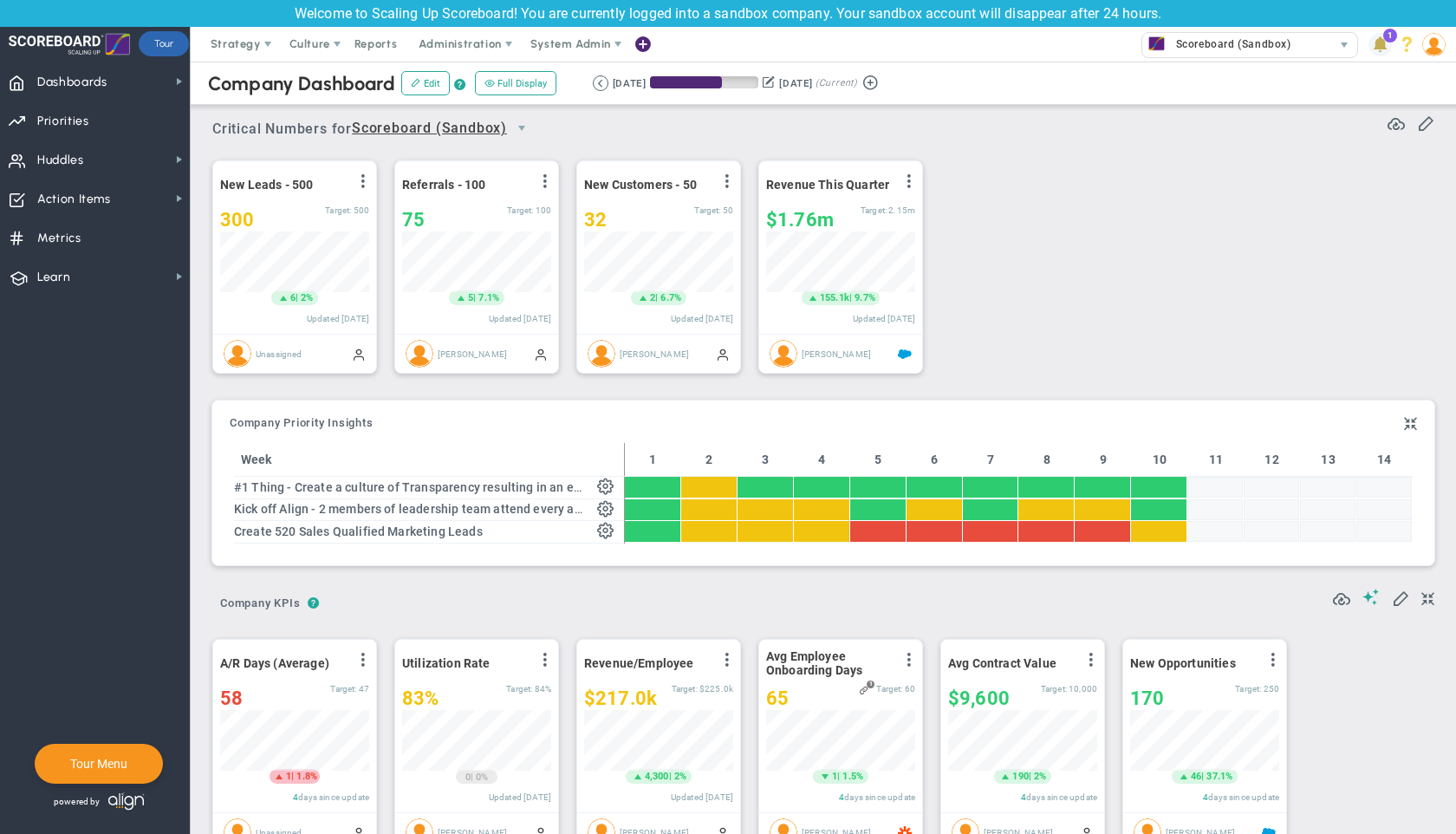
click at [1375, 38] on span at bounding box center [1380, 45] width 24 height 24
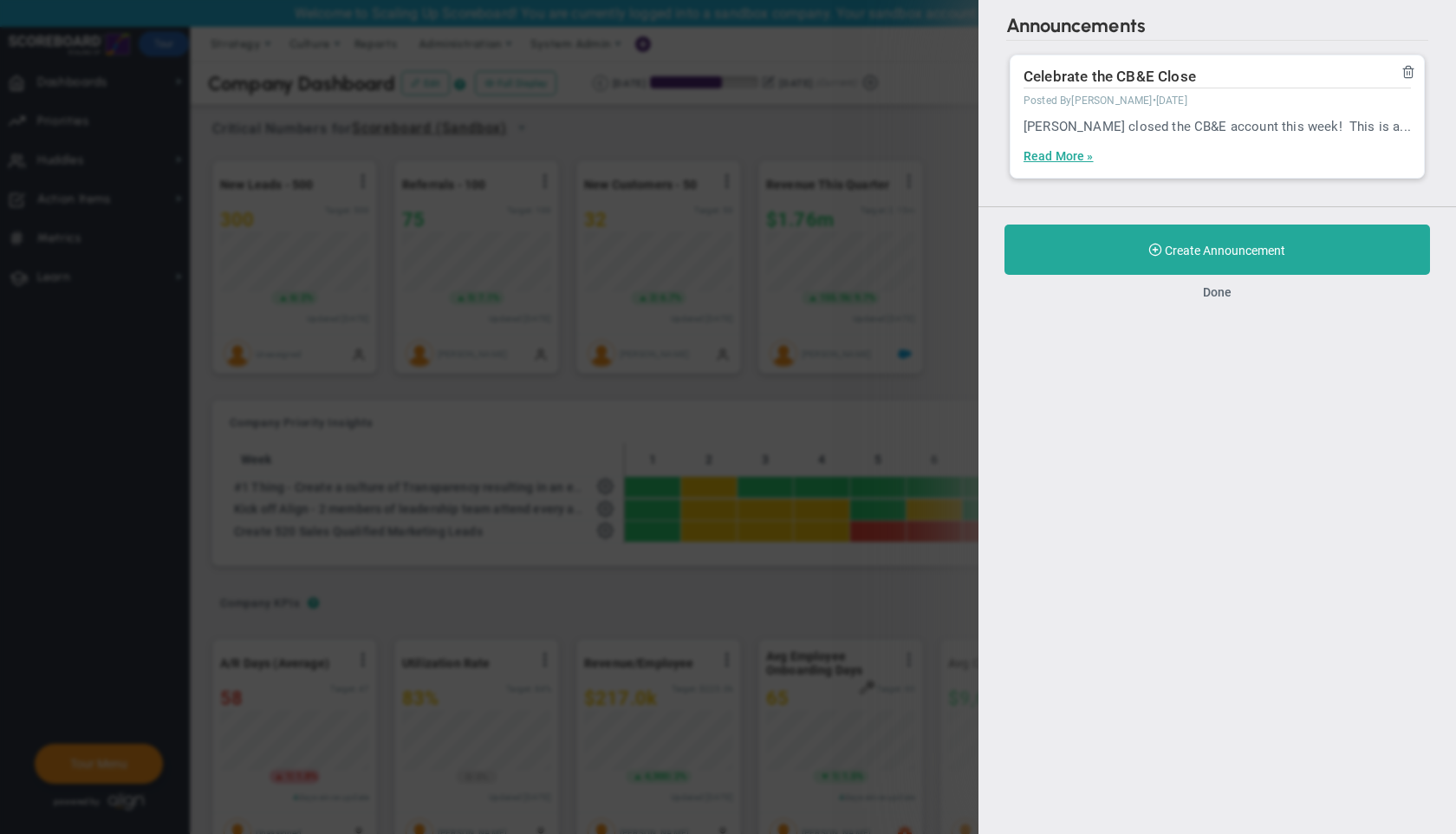
drag, startPoint x: 1204, startPoint y: 290, endPoint x: 1187, endPoint y: 280, distance: 19.7
click at [1204, 289] on button "Done" at bounding box center [1217, 292] width 29 height 14
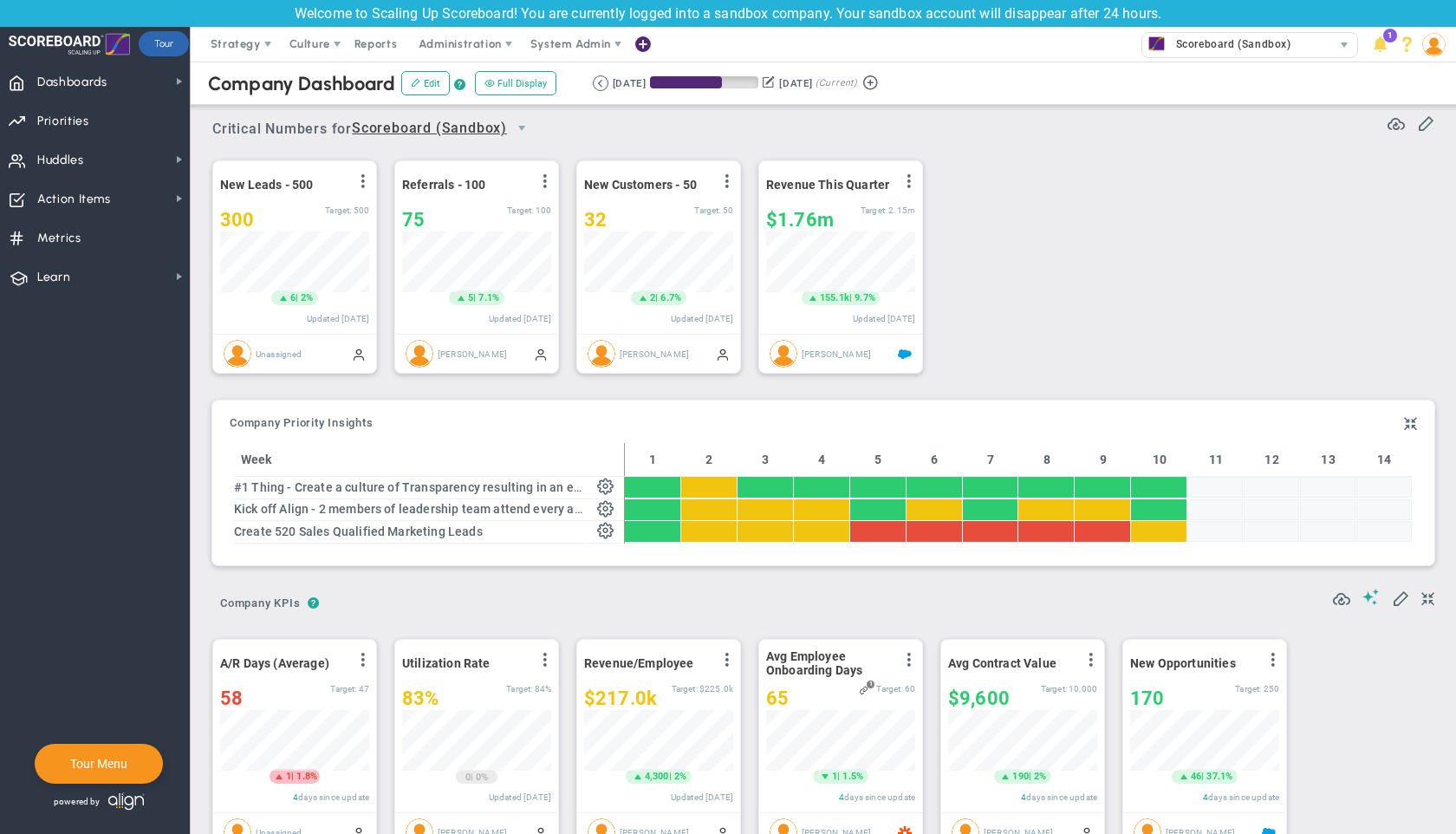
drag, startPoint x: 1256, startPoint y: 251, endPoint x: 1234, endPoint y: 239, distance: 25.1
click at [1251, 250] on div "New Leads - 500 View Historical Graph Edit Make "No Change" Update Add Past Upd…" at bounding box center [816, 267] width 1243 height 243
click at [1150, 238] on div "New Leads - 500 View Historical Graph Edit Make "No Change" Update Add Past Upd…" at bounding box center [816, 267] width 1243 height 243
click at [85, 173] on span "Huddles Huddles" at bounding box center [94, 158] width 190 height 39
click at [1034, 205] on div "New Leads - 500 View Historical Graph Edit Make "No Change" Update Add Past Upd…" at bounding box center [816, 267] width 1243 height 243
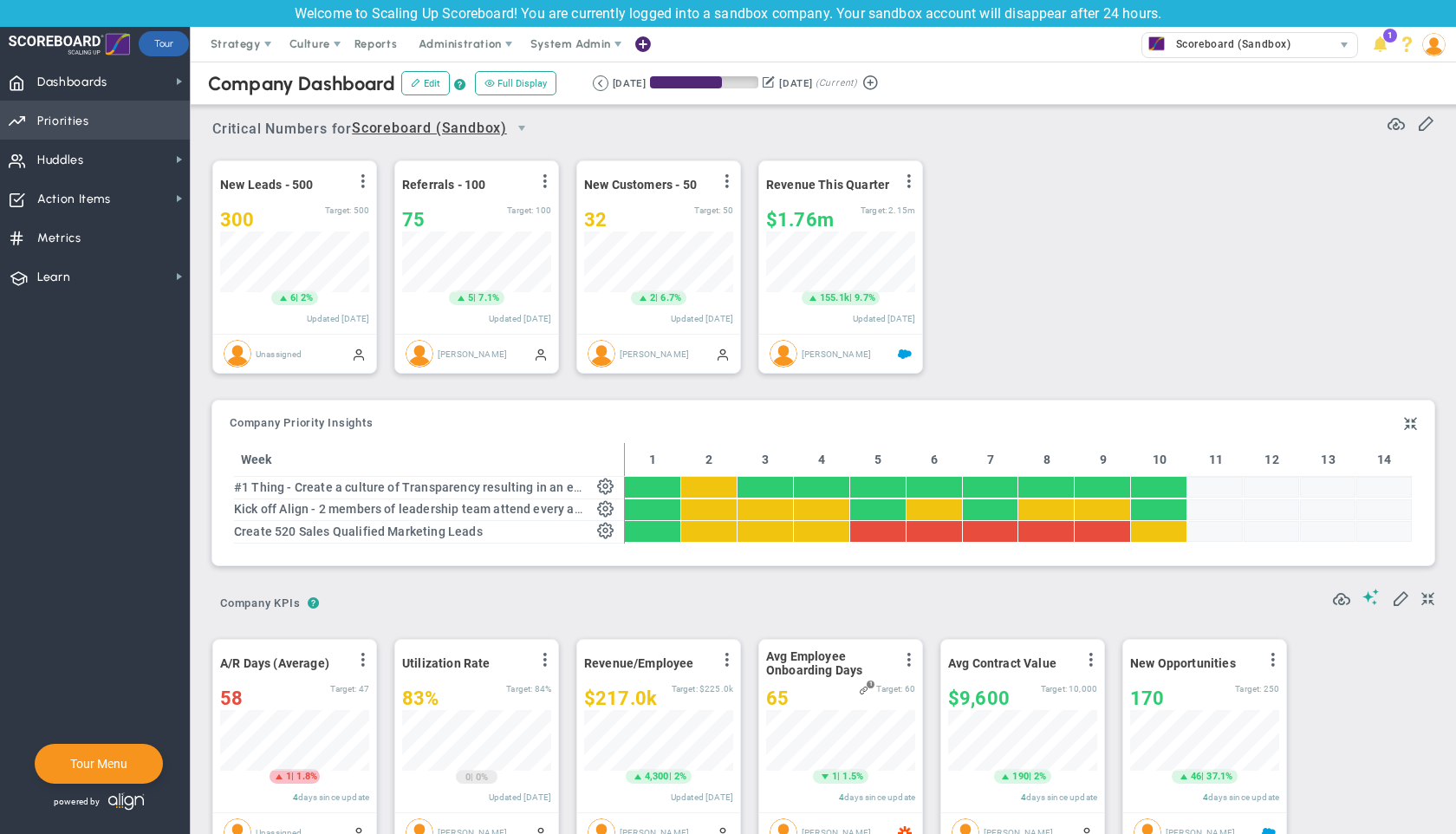
click at [104, 127] on span "Priorities Projects OKR Tree Priorities Projects OKRs" at bounding box center [94, 119] width 190 height 39
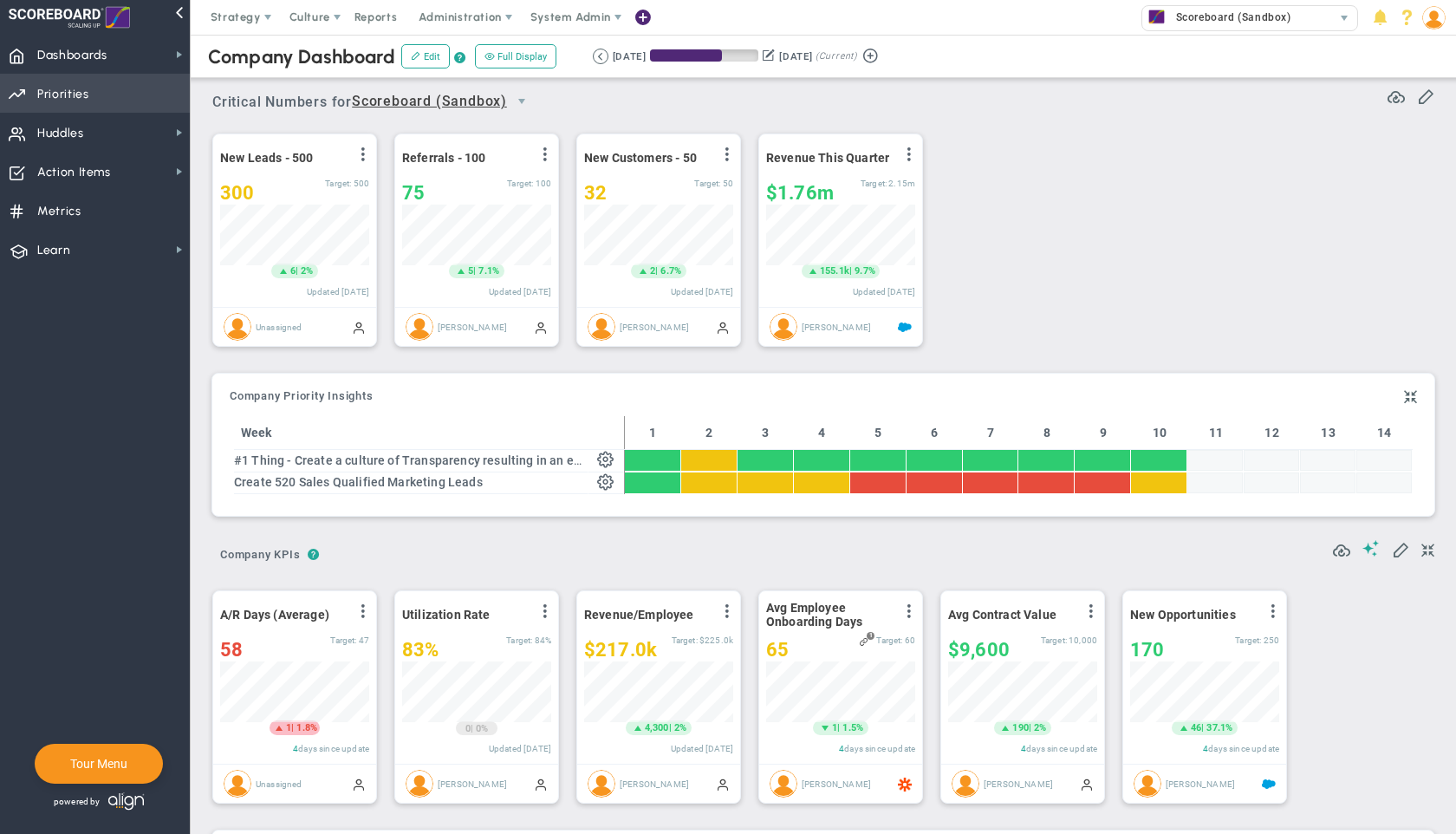
click at [107, 94] on span "Priorities Projects OKR Tree Priorities Projects OKRs" at bounding box center [94, 93] width 190 height 39
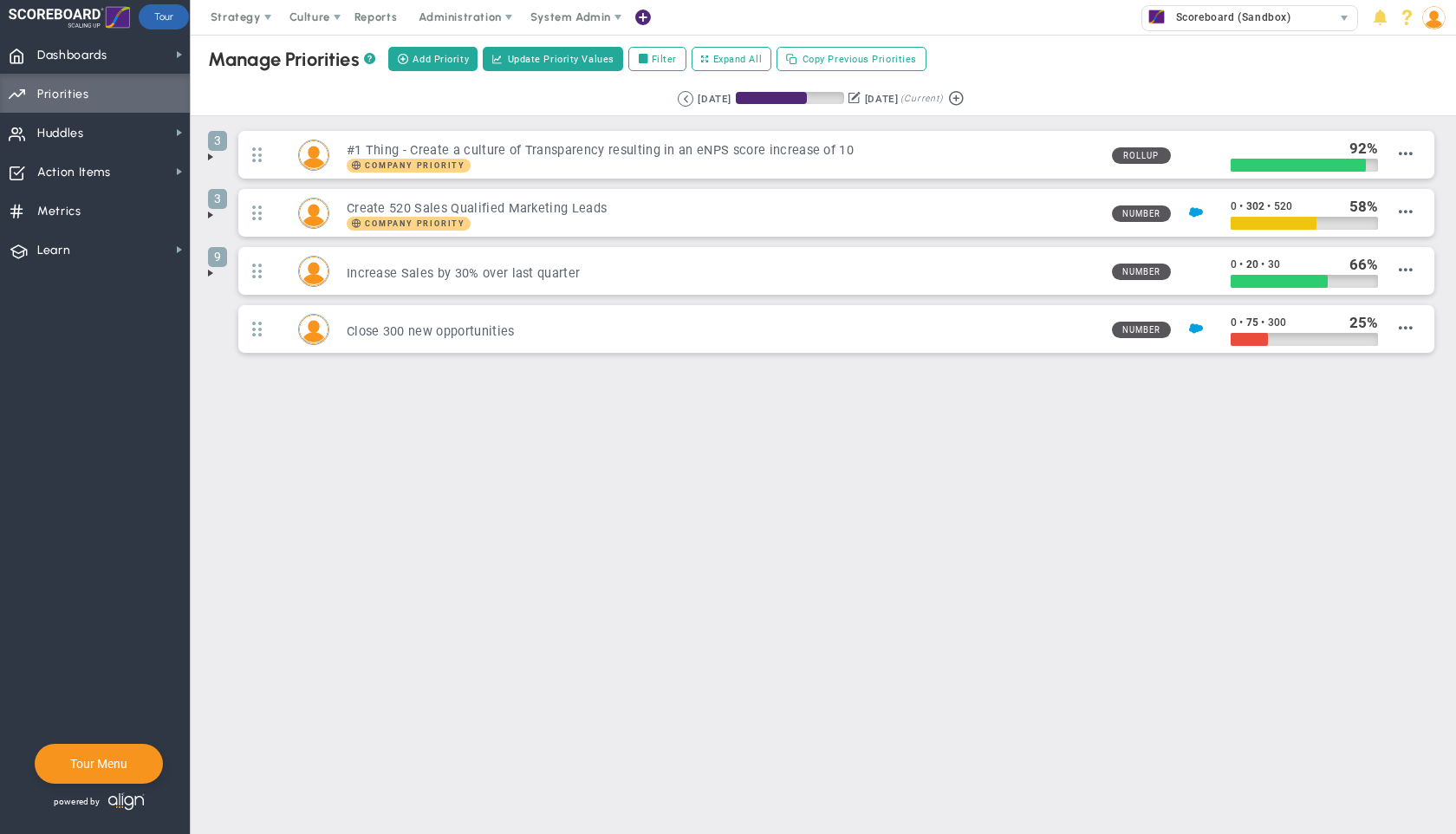
click at [210, 218] on span at bounding box center [210, 215] width 14 height 14
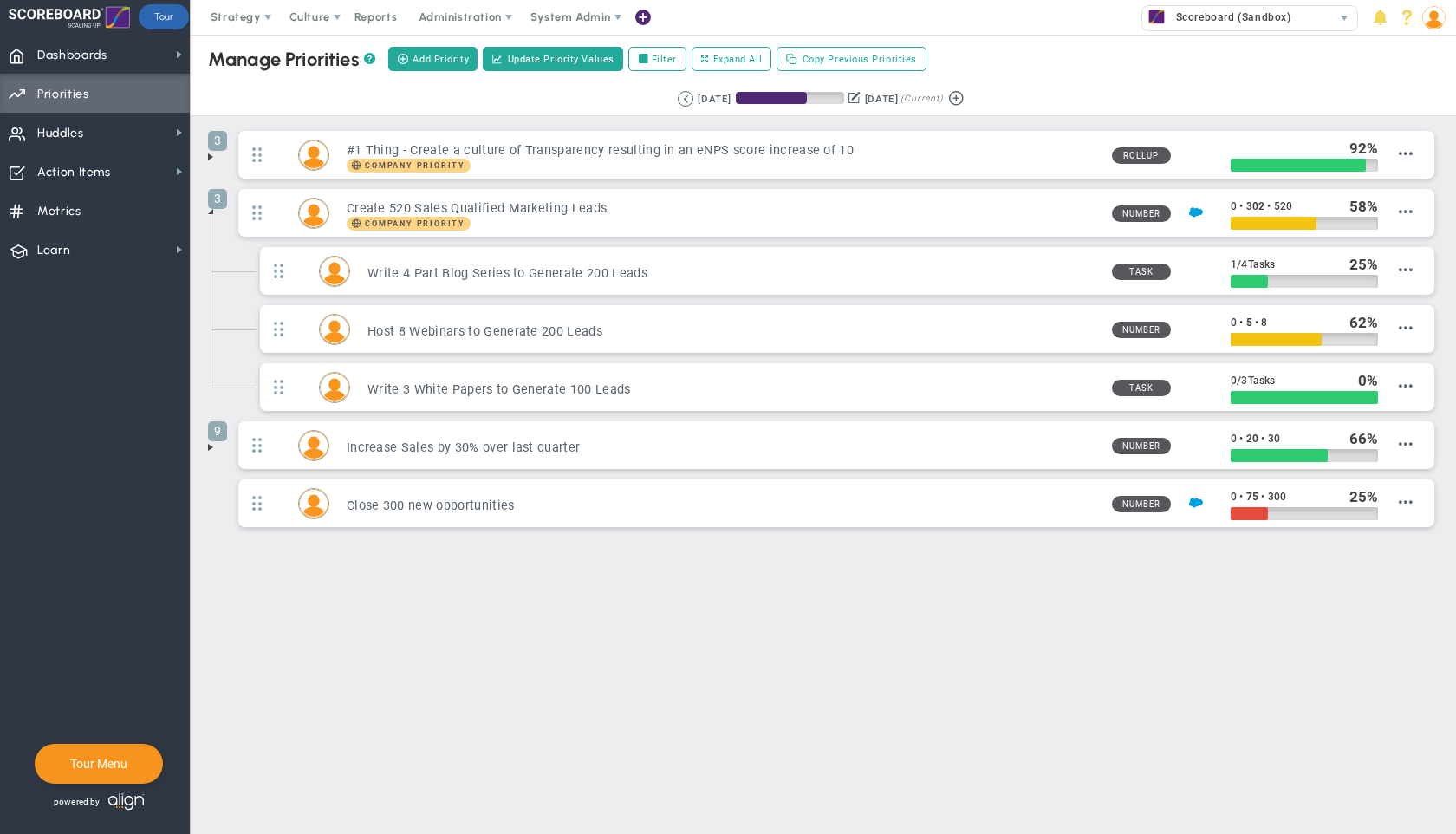
click at [208, 158] on span at bounding box center [210, 156] width 14 height 14
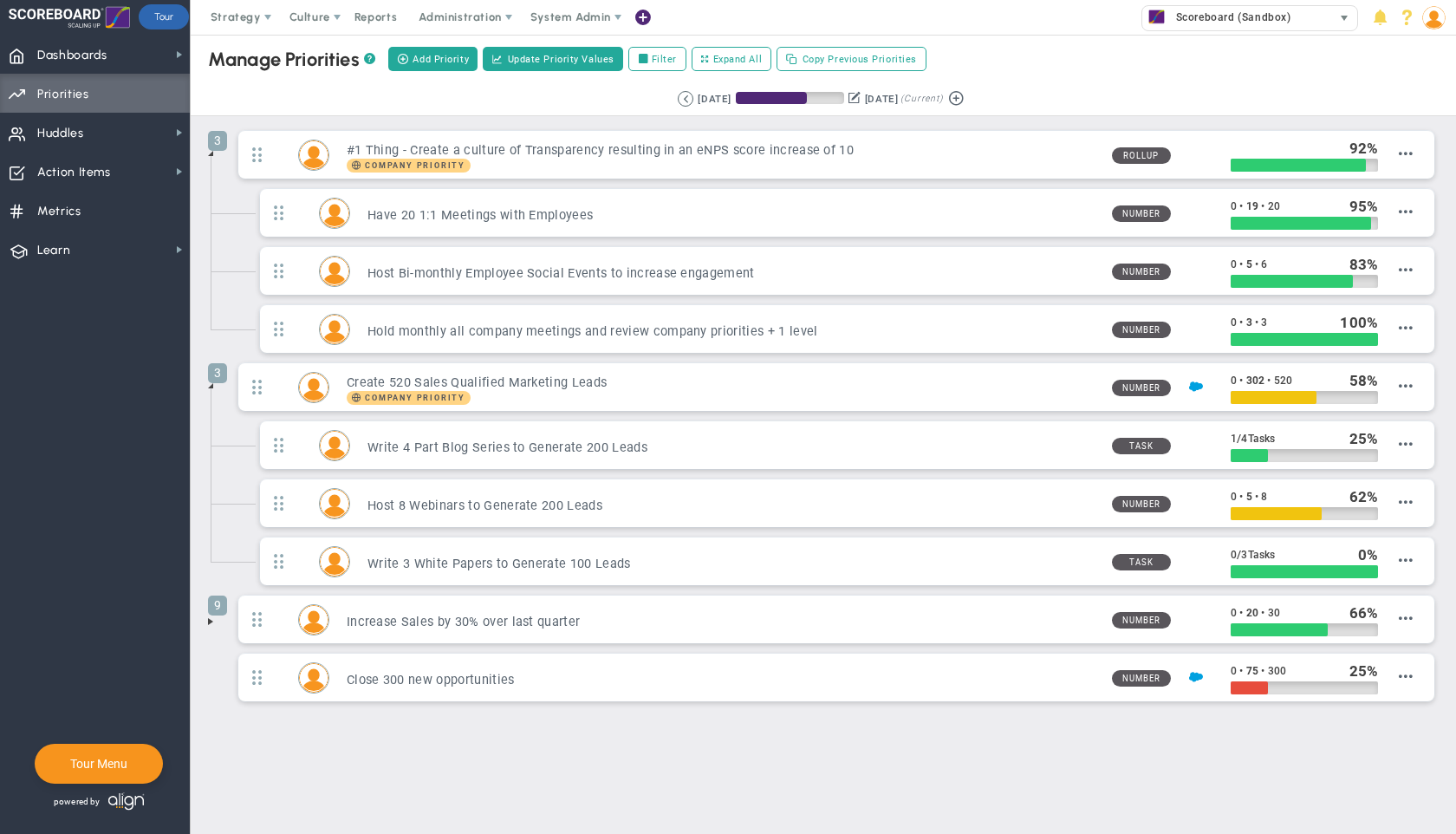
click at [1225, 26] on span "Scoreboard (Sandbox)" at bounding box center [1229, 17] width 124 height 23
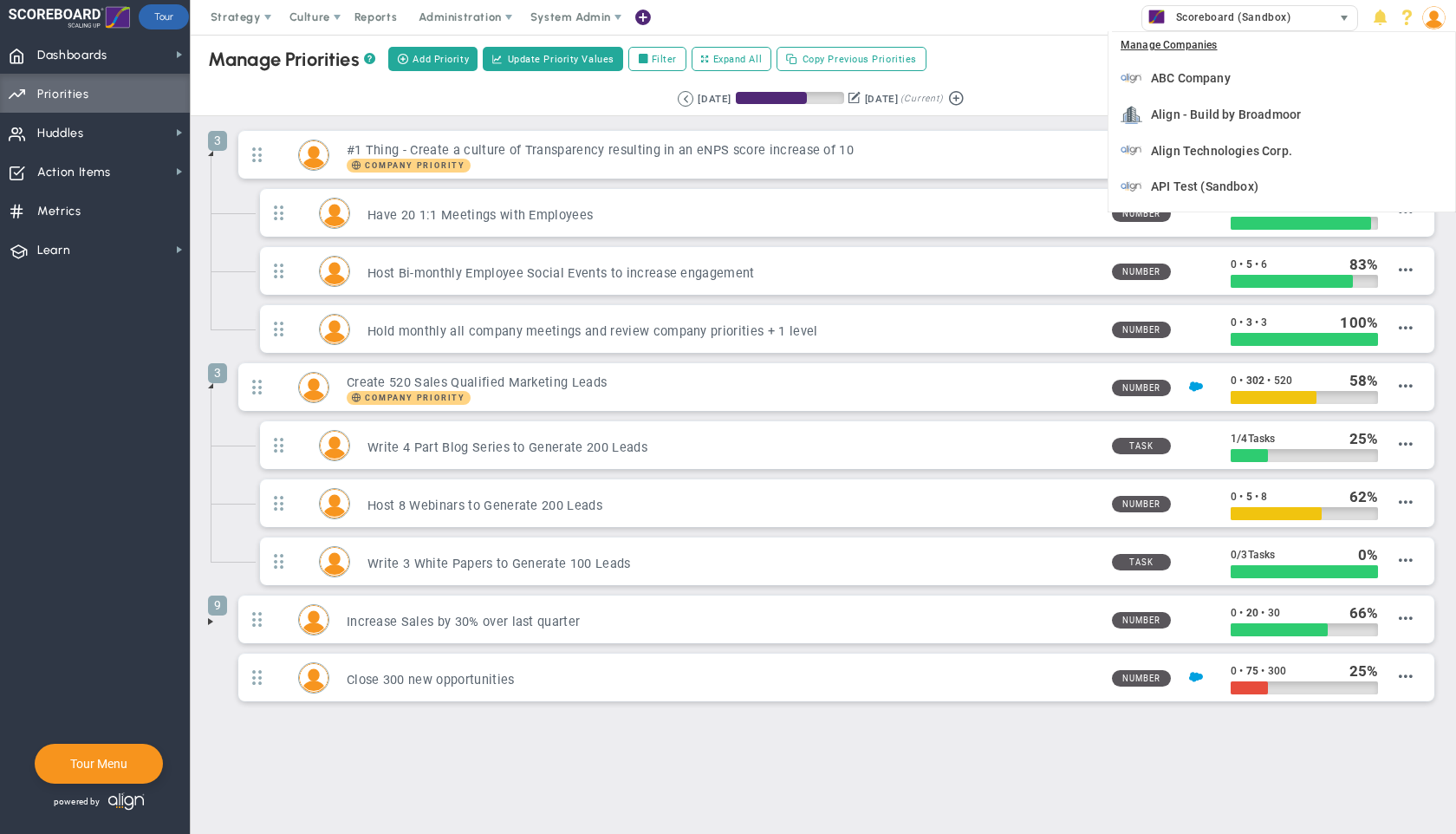
click at [1228, 10] on span "Scoreboard (Sandbox)" at bounding box center [1229, 17] width 124 height 23
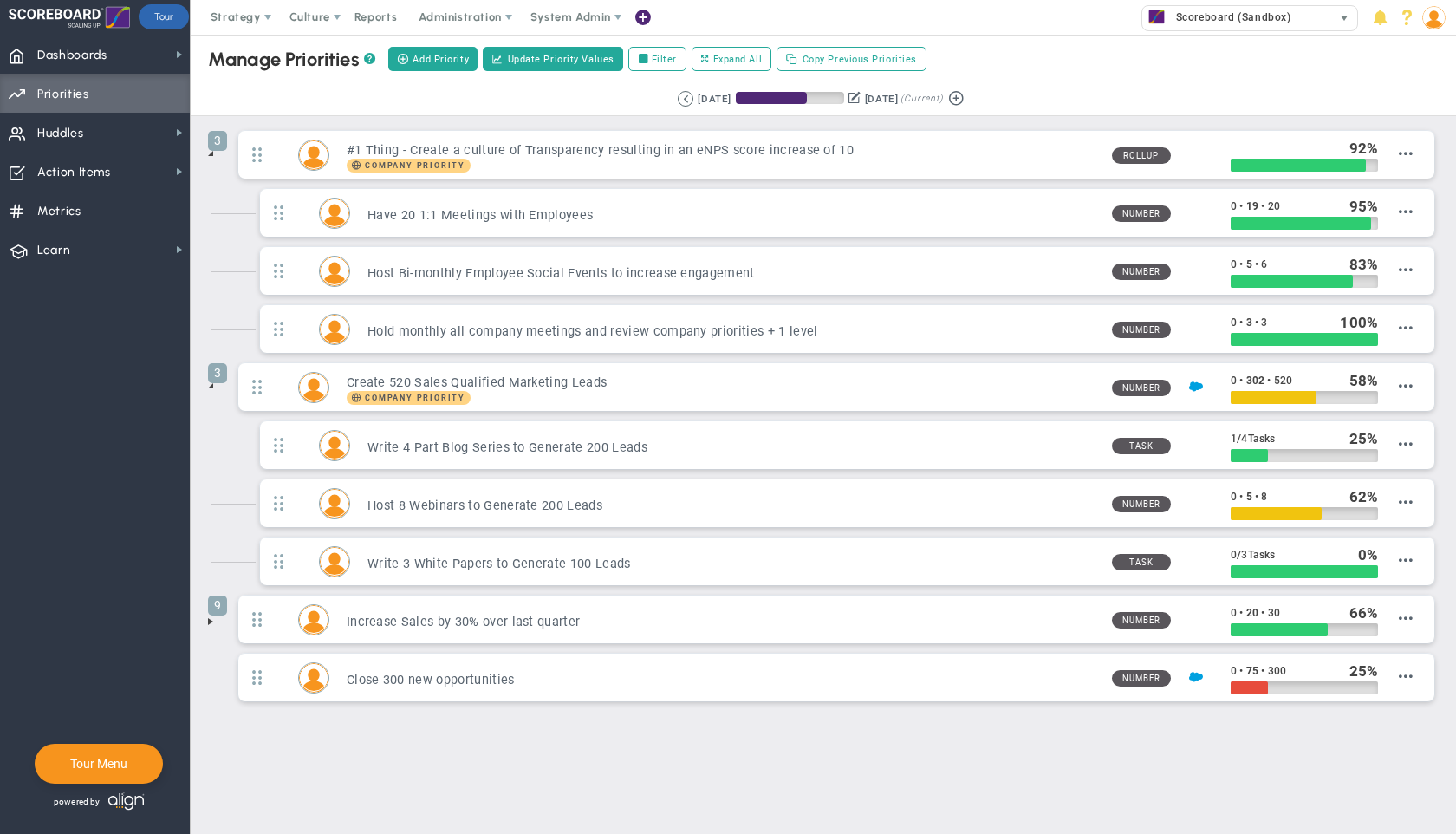
click at [1227, 14] on span "Scoreboard (Sandbox)" at bounding box center [1229, 17] width 124 height 23
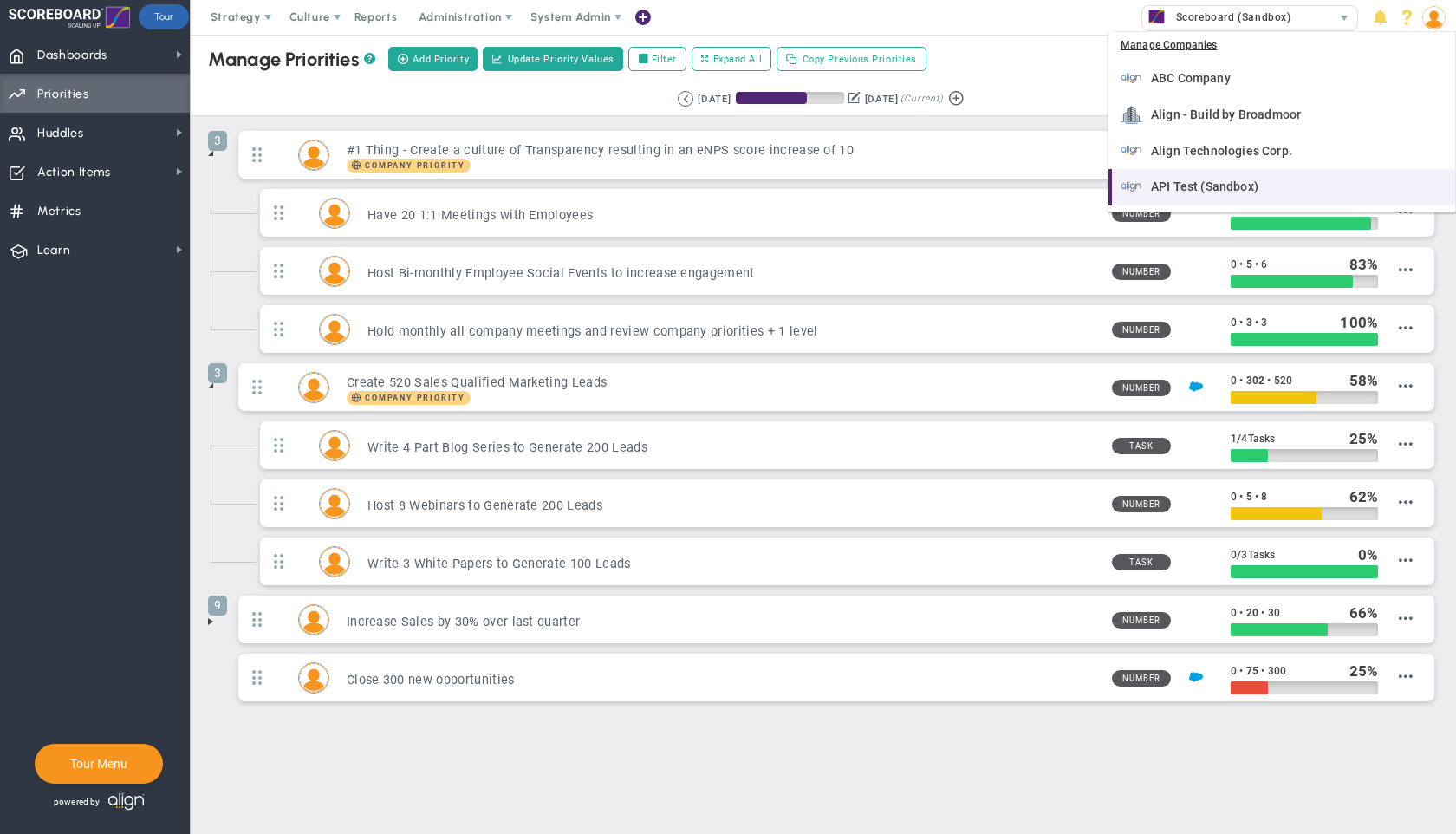
click at [1200, 180] on span "API Test (Sandbox)" at bounding box center [1204, 186] width 108 height 12
